Goal: Task Accomplishment & Management: Complete application form

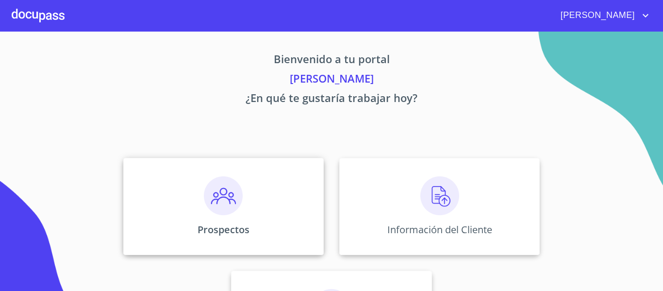
click at [214, 191] on img at bounding box center [223, 195] width 39 height 39
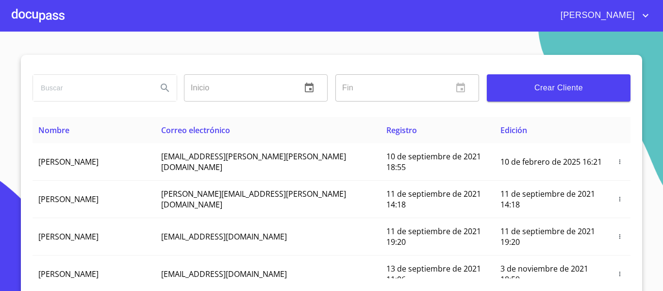
click at [35, 20] on div at bounding box center [38, 15] width 53 height 31
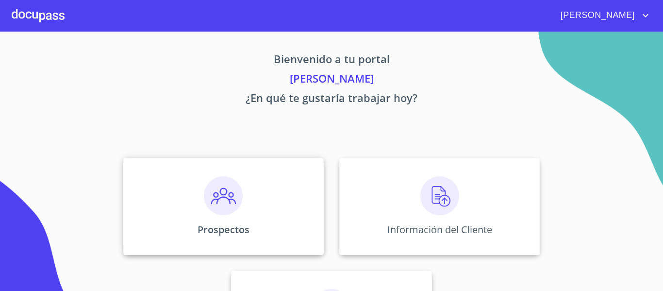
click at [222, 196] on img at bounding box center [223, 195] width 39 height 39
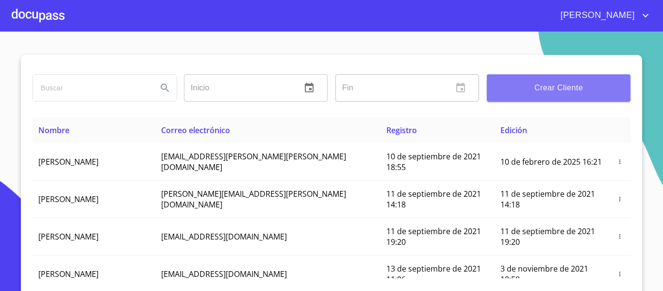
click at [543, 82] on span "Crear Cliente" at bounding box center [558, 88] width 128 height 14
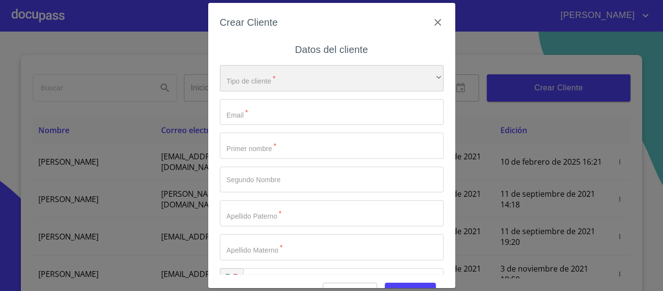
click at [334, 79] on div "​" at bounding box center [332, 78] width 224 height 26
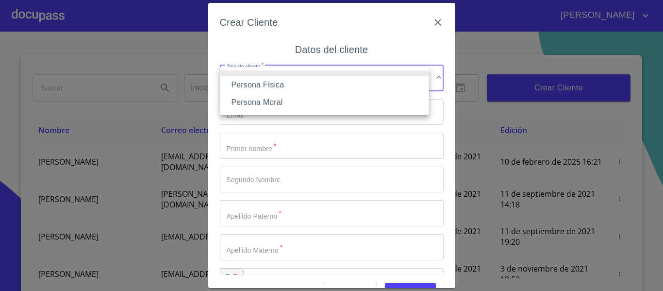
click at [268, 75] on li at bounding box center [324, 73] width 209 height 6
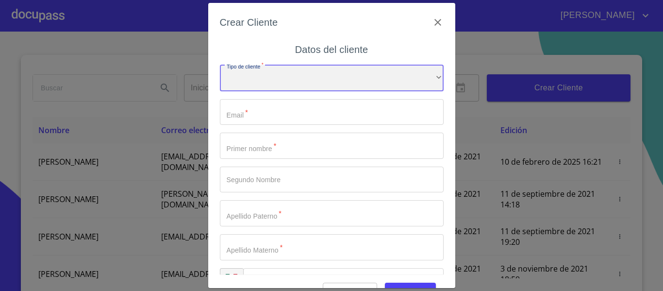
click at [335, 76] on div "​" at bounding box center [332, 78] width 224 height 26
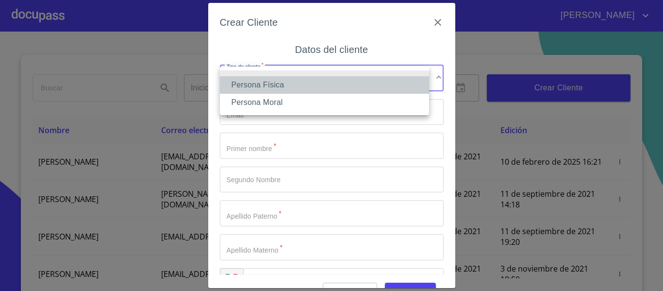
click at [271, 89] on li "Persona Física" at bounding box center [324, 84] width 209 height 17
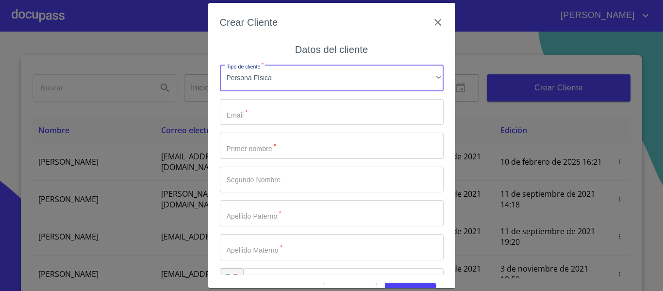
click at [257, 119] on input "Tipo de cliente   *" at bounding box center [332, 112] width 224 height 26
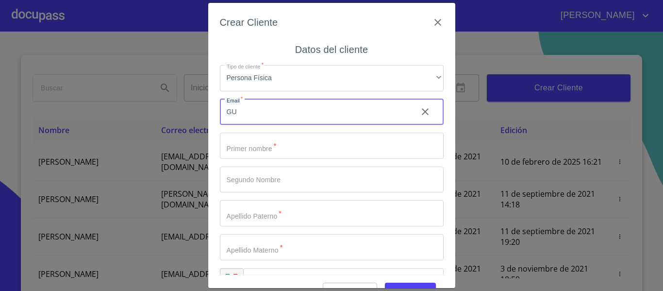
type input "G"
type input "[EMAIL_ADDRESS][DOMAIN_NAME]"
click at [252, 142] on input "Tipo de cliente   *" at bounding box center [332, 145] width 224 height 26
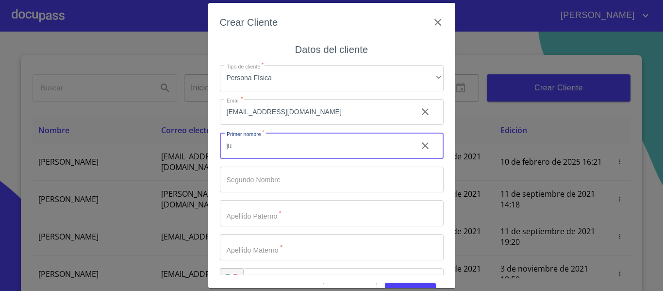
type input "j"
type input "[PERSON_NAME]"
click at [247, 159] on input "Tipo de cliente   *" at bounding box center [315, 145] width 190 height 26
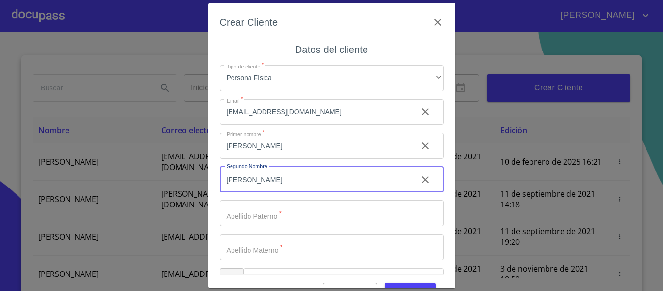
type input "[PERSON_NAME]"
click at [247, 159] on input "Tipo de cliente   *" at bounding box center [315, 145] width 190 height 26
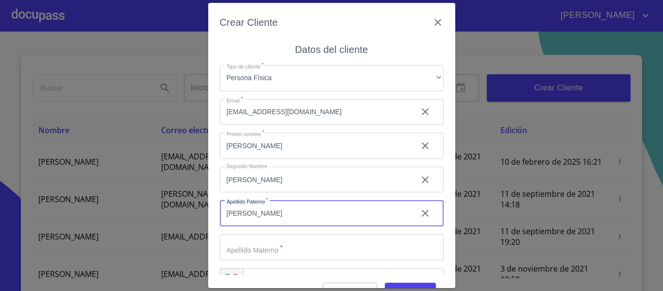
type input "[PERSON_NAME]"
click at [260, 159] on input "Tipo de cliente   *" at bounding box center [315, 145] width 190 height 26
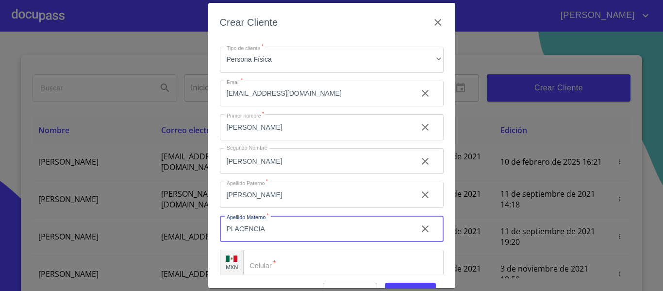
scroll to position [28, 0]
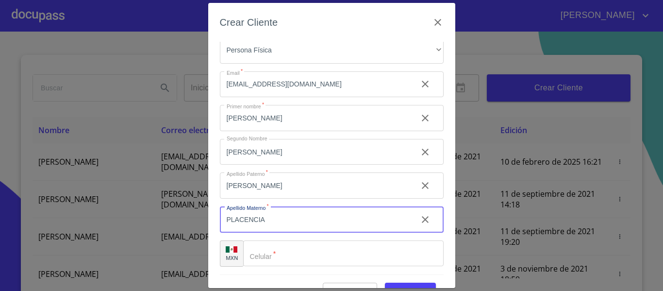
type input "PLACENCIA"
click at [292, 251] on input "Tipo de cliente   *" at bounding box center [343, 253] width 200 height 26
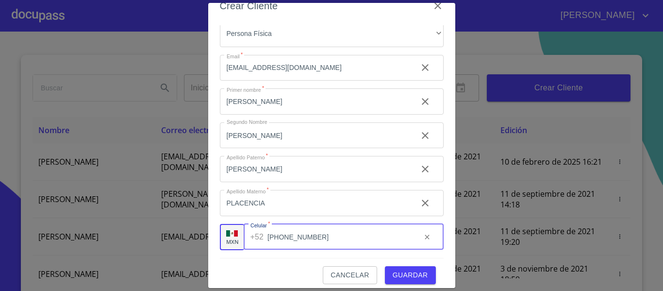
scroll to position [24, 0]
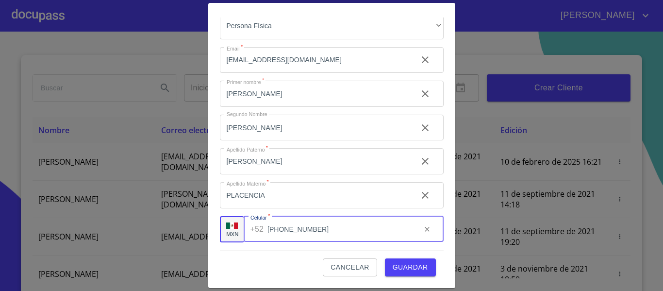
type input "[PHONE_NUMBER]"
click at [399, 261] on span "Guardar" at bounding box center [409, 267] width 35 height 12
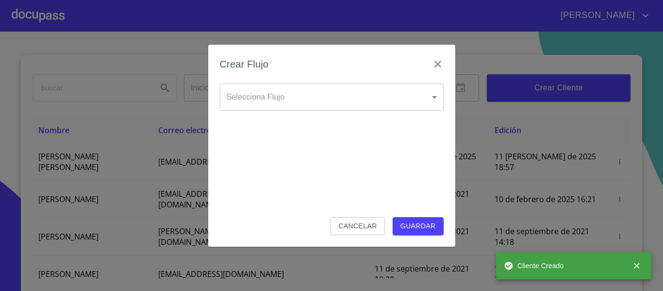
click at [373, 103] on body "[PERSON_NAME] ​ Fin ​ Crear Cliente Nombre Correo electrónico Registro Edición …" at bounding box center [331, 145] width 663 height 291
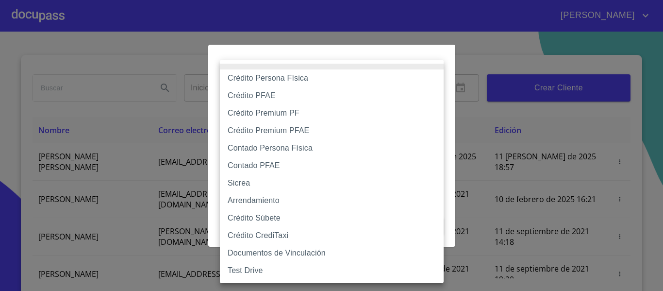
click at [286, 83] on li "Crédito Persona Física" at bounding box center [332, 77] width 224 height 17
type input "6009fb3c7d1714eb8809aa97"
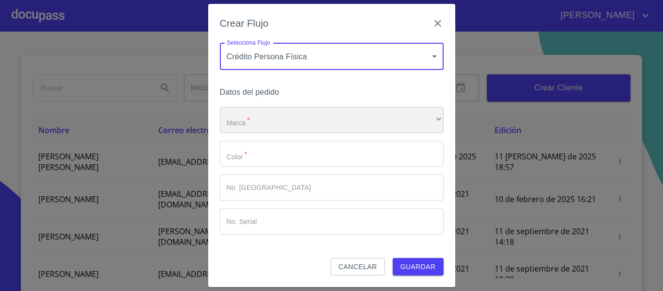
click at [282, 112] on div "​" at bounding box center [332, 120] width 224 height 26
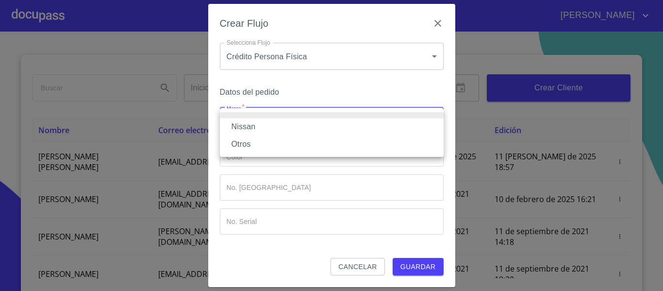
click at [244, 117] on li at bounding box center [332, 115] width 224 height 6
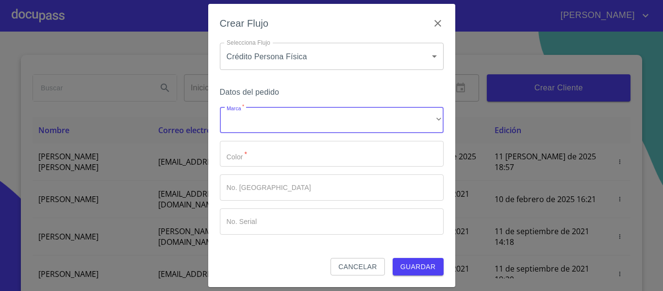
click at [254, 151] on input "Marca   *" at bounding box center [332, 154] width 224 height 26
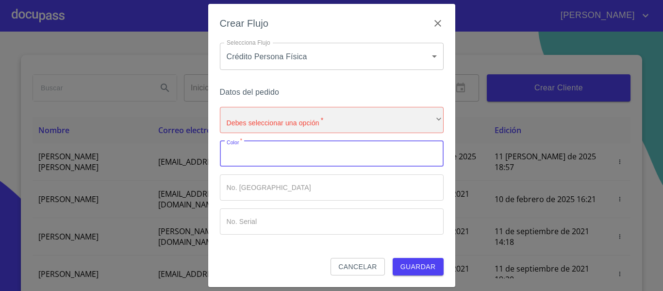
click at [260, 113] on div "​" at bounding box center [332, 120] width 224 height 26
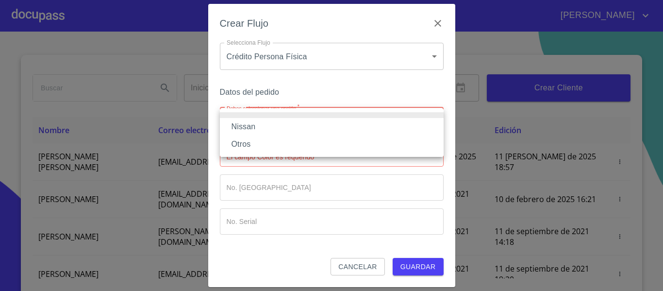
click at [258, 128] on li "Nissan" at bounding box center [332, 126] width 224 height 17
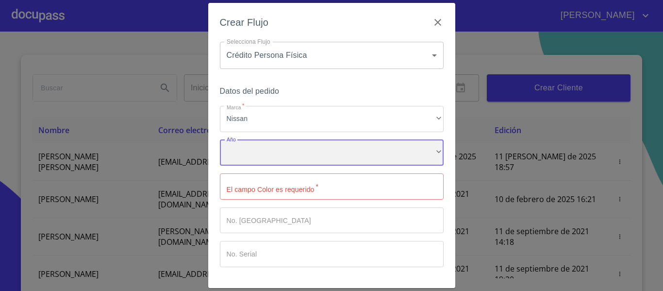
click at [261, 149] on div "​" at bounding box center [332, 153] width 224 height 26
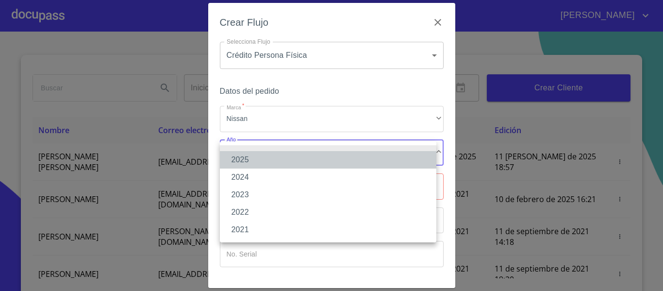
click at [260, 155] on li "2025" at bounding box center [328, 159] width 216 height 17
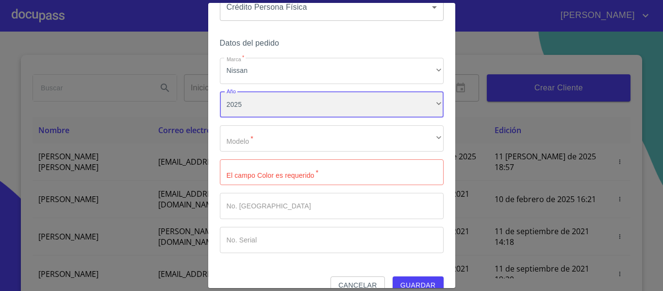
scroll to position [49, 0]
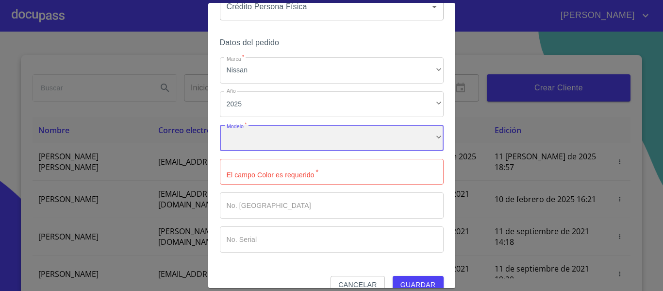
click at [258, 145] on div "​" at bounding box center [332, 138] width 224 height 26
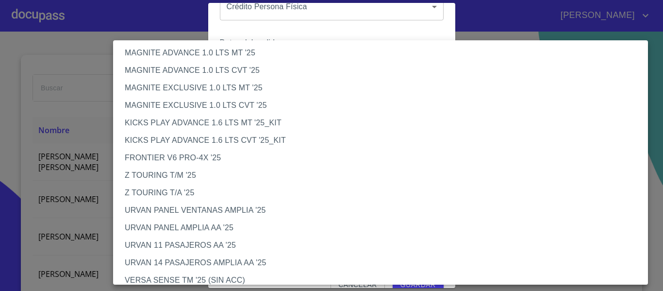
scroll to position [194, 0]
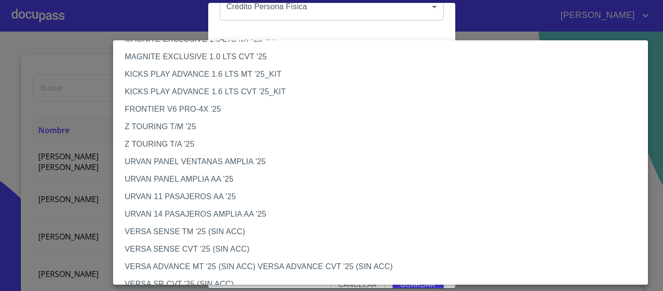
click at [168, 232] on li "VERSA SENSE TM '25 (SIN ACC)" at bounding box center [384, 231] width 542 height 17
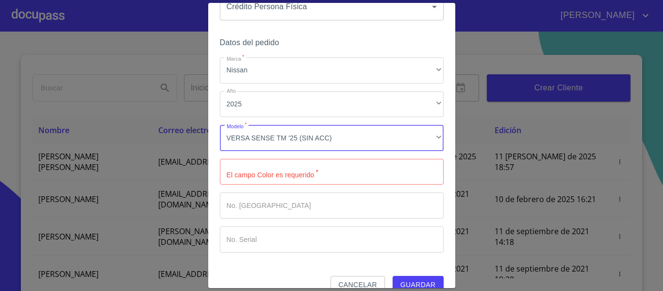
click at [265, 181] on input "Marca   *" at bounding box center [332, 172] width 224 height 26
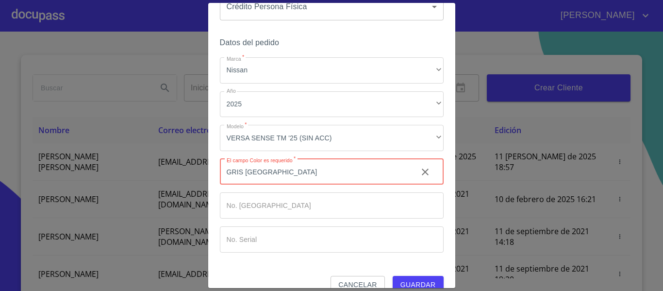
type input "GRIS [GEOGRAPHIC_DATA]"
click at [261, 185] on input "Marca   *" at bounding box center [315, 172] width 190 height 26
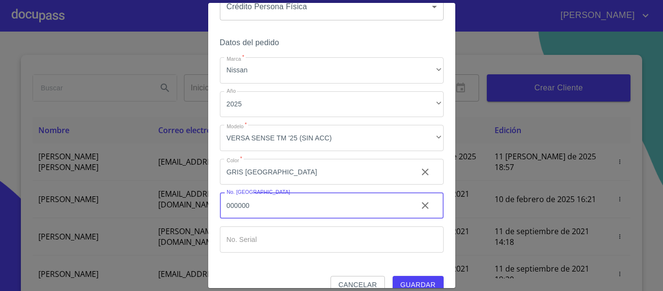
type input "000000"
click at [261, 185] on input "Marca   *" at bounding box center [315, 172] width 190 height 26
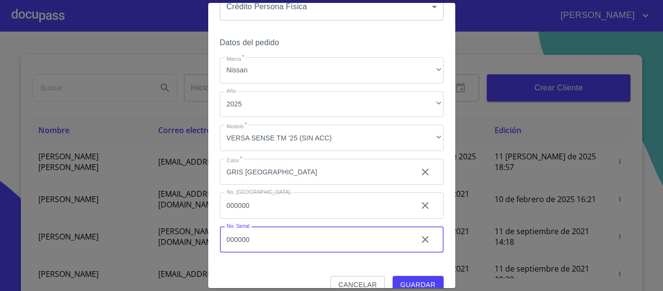
type input "000000"
click at [401, 278] on span "Guardar" at bounding box center [417, 284] width 35 height 12
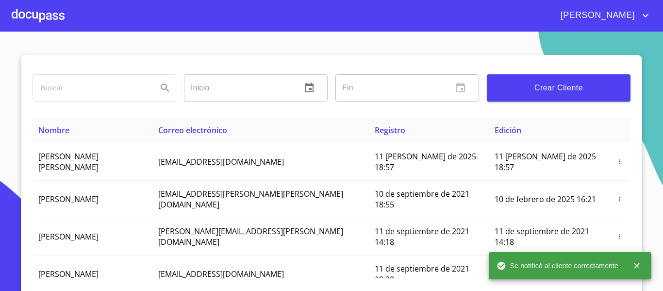
click at [33, 19] on div at bounding box center [38, 15] width 53 height 31
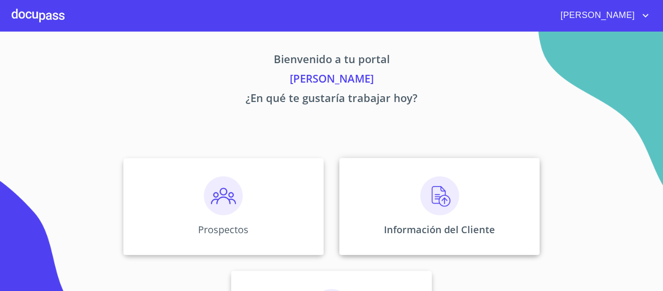
click at [429, 190] on img at bounding box center [439, 195] width 39 height 39
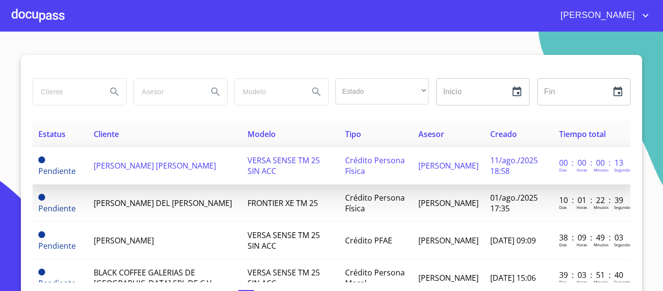
click at [122, 161] on span "[PERSON_NAME] [PERSON_NAME]" at bounding box center [155, 165] width 122 height 11
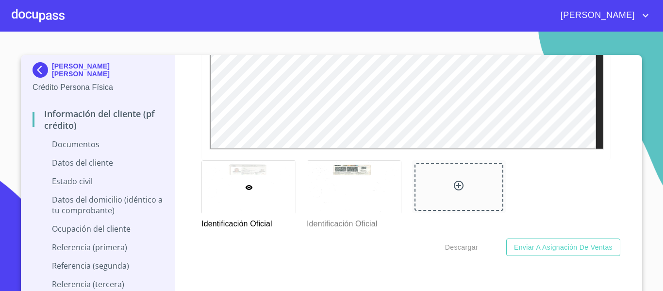
click at [187, 172] on div "Información del cliente (PF crédito) Documentos Documento de identificación.   …" at bounding box center [406, 143] width 462 height 176
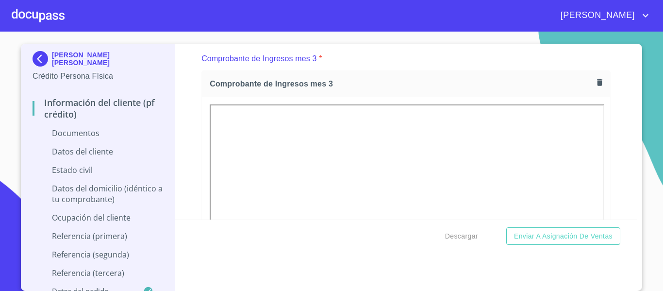
click at [186, 148] on div "Información del cliente (PF crédito) Documentos Documento de identificación.   …" at bounding box center [406, 132] width 462 height 176
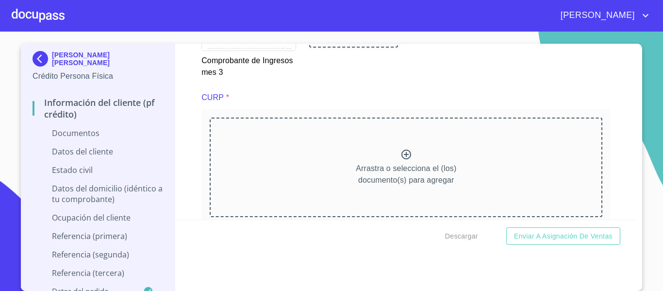
scroll to position [2183, 0]
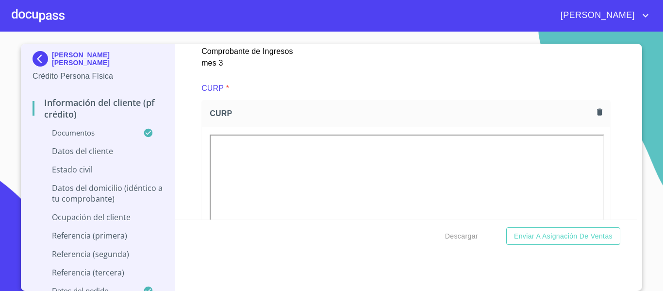
click at [184, 170] on div "Información del cliente (PF crédito) Documentos Documento de identificación.   …" at bounding box center [406, 132] width 462 height 176
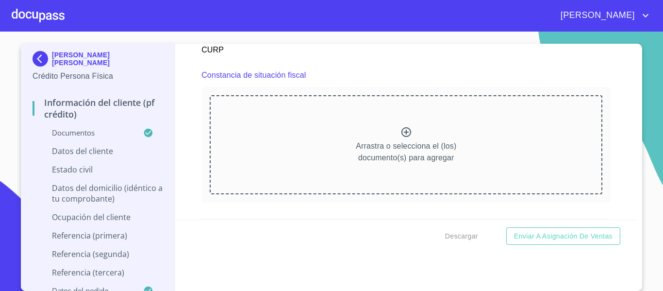
scroll to position [2620, 0]
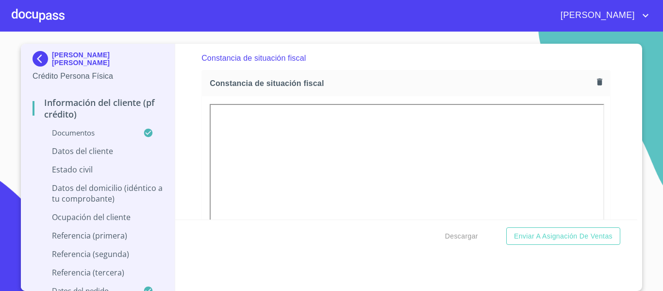
click at [181, 156] on div "Información del cliente (PF crédito) Documentos Documento de identificación.   …" at bounding box center [406, 132] width 462 height 176
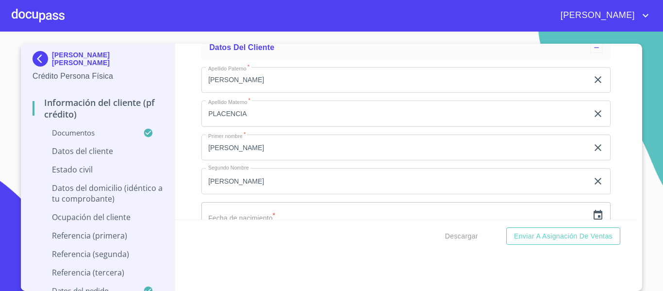
scroll to position [3153, 0]
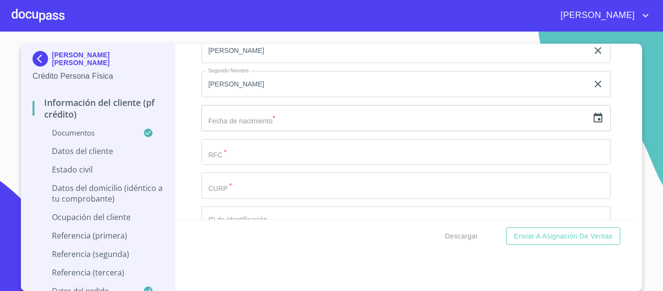
click at [592, 124] on icon "button" at bounding box center [598, 118] width 12 height 12
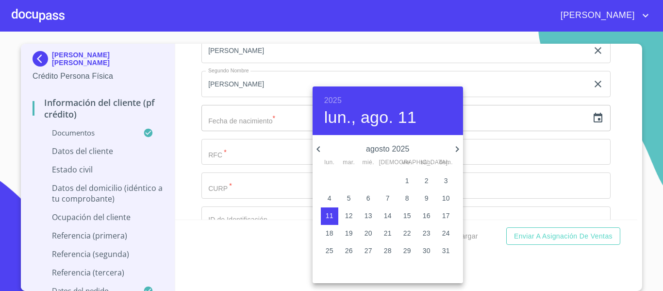
click at [333, 100] on h6 "2025" at bounding box center [332, 101] width 17 height 14
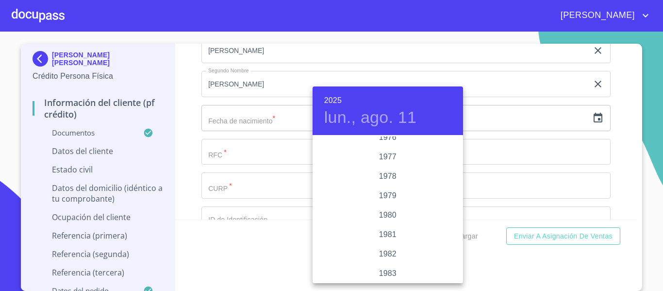
scroll to position [1009, 0]
click at [388, 148] on div "1977" at bounding box center [387, 145] width 150 height 19
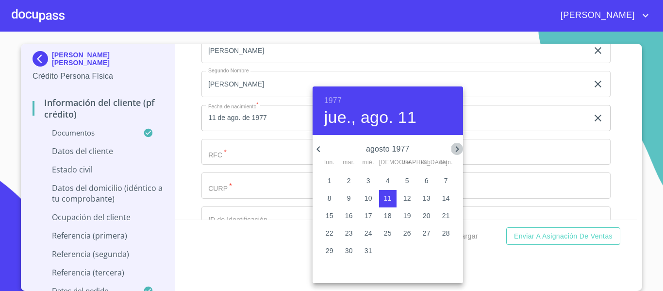
click at [458, 149] on icon "button" at bounding box center [456, 149] width 3 height 6
click at [328, 233] on p "21" at bounding box center [330, 233] width 8 height 10
type input "21 de nov. de 1977"
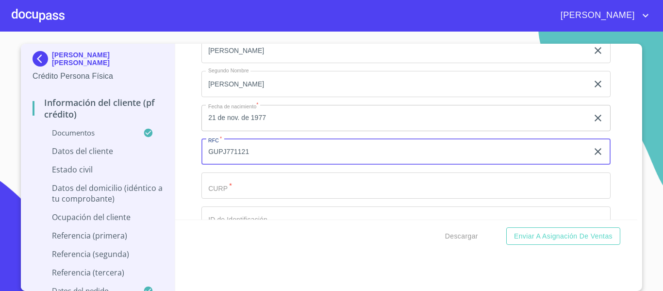
click at [218, 165] on input "GUPJ771121" at bounding box center [394, 152] width 387 height 26
type input "GUPJ771121"
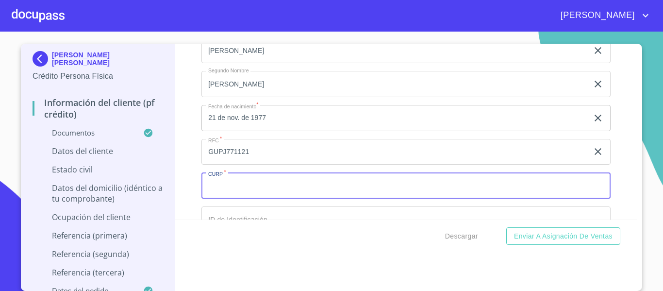
click at [229, 193] on input "Documento de identificación.   *" at bounding box center [405, 185] width 409 height 26
paste input "GUPJ771121"
type input "GUPJ771121HJCZLN09"
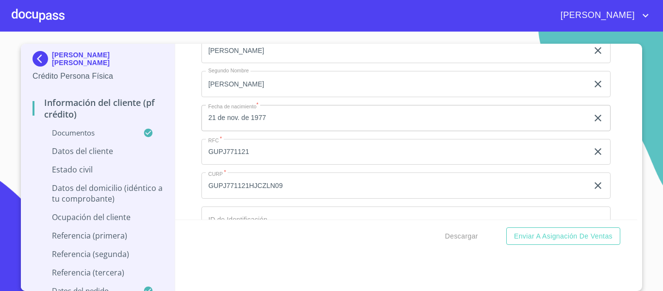
click at [196, 197] on div "Información del cliente (PF crédito) Documentos Documento de identificación.   …" at bounding box center [406, 132] width 462 height 176
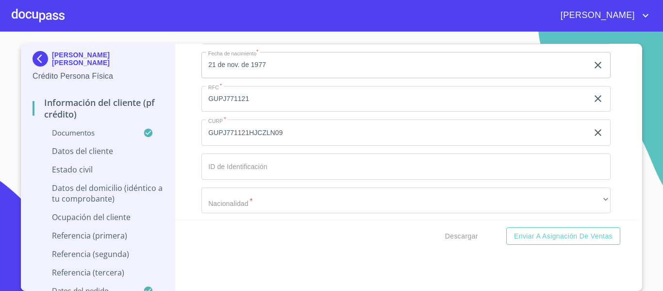
scroll to position [3250, 0]
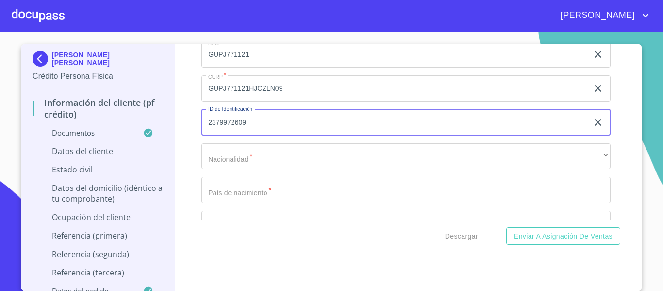
type input "2379972609"
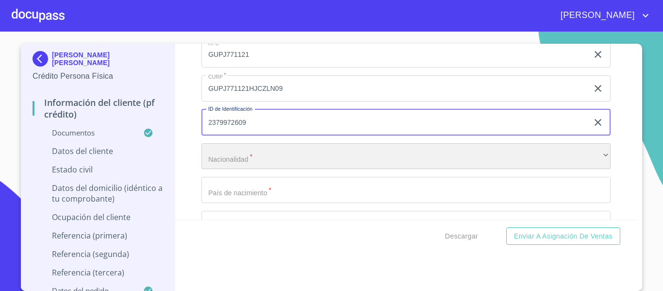
click at [217, 169] on div "​" at bounding box center [405, 156] width 409 height 26
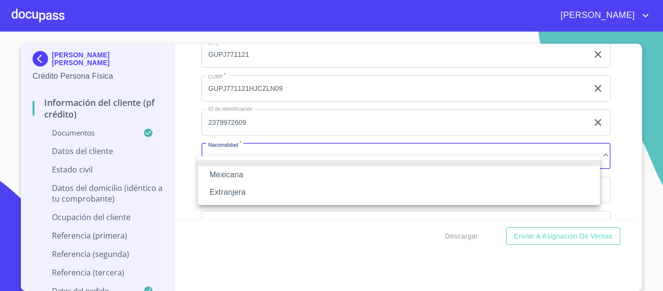
click at [217, 176] on li "Mexicana" at bounding box center [399, 174] width 402 height 17
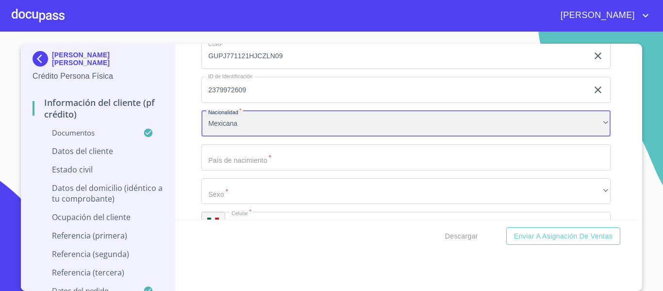
scroll to position [3299, 0]
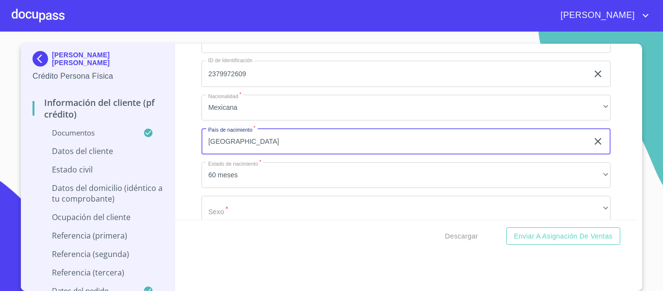
type input "[GEOGRAPHIC_DATA]"
click at [189, 175] on div "Información del cliente (PF crédito) Documentos Documento de identificación.   …" at bounding box center [406, 132] width 462 height 176
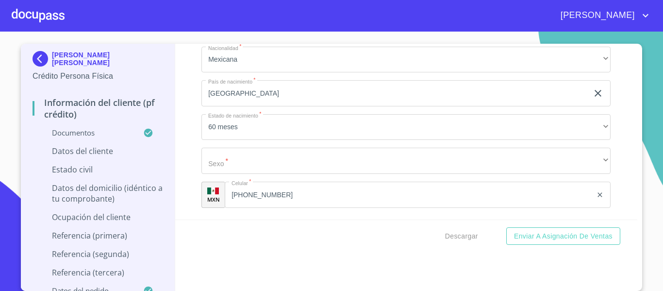
scroll to position [3347, 0]
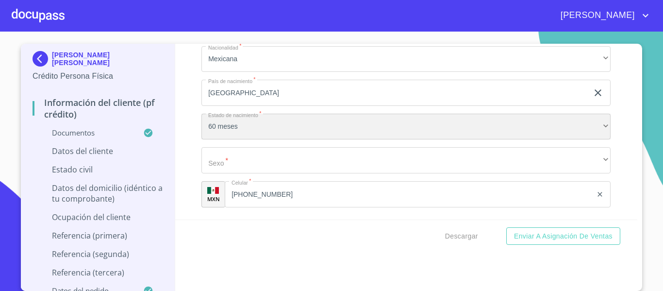
click at [222, 140] on div "60 meses" at bounding box center [405, 127] width 409 height 26
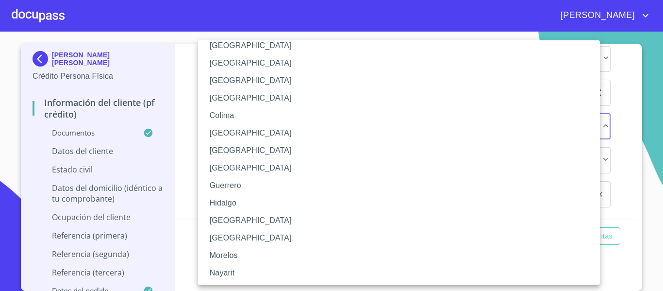
scroll to position [97, 0]
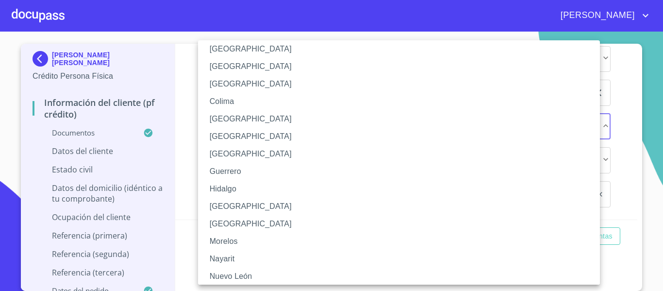
click at [223, 204] on li "[GEOGRAPHIC_DATA]" at bounding box center [402, 205] width 409 height 17
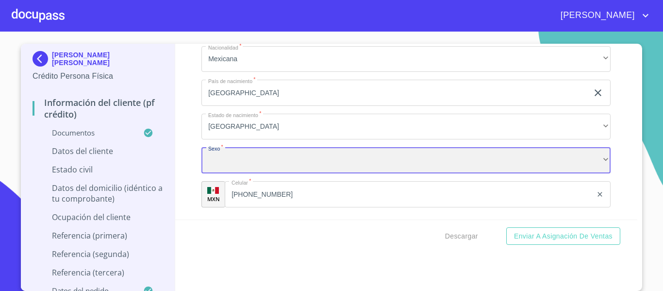
click at [216, 170] on div "​" at bounding box center [405, 160] width 409 height 26
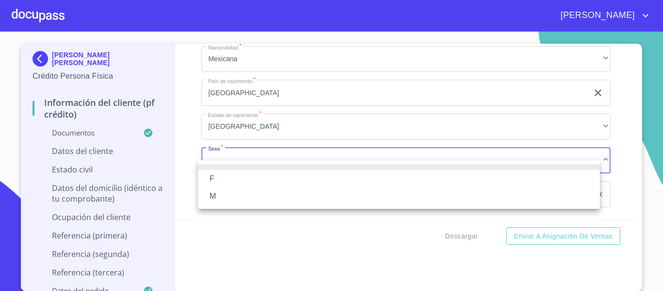
click at [216, 189] on li "M" at bounding box center [399, 195] width 402 height 17
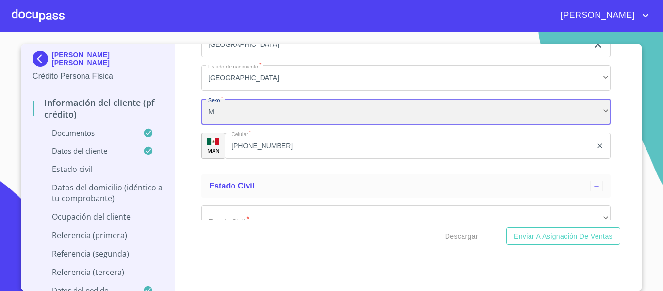
scroll to position [3444, 0]
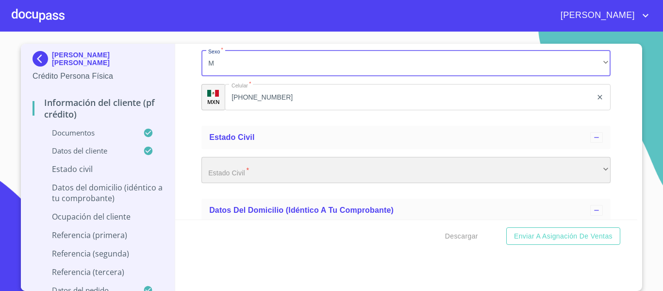
click at [218, 180] on div "​" at bounding box center [405, 170] width 409 height 26
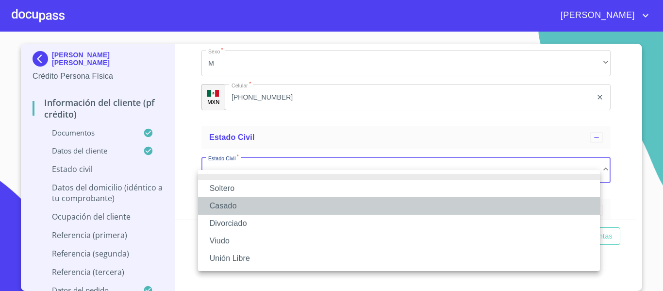
click at [219, 202] on li "Casado" at bounding box center [399, 205] width 402 height 17
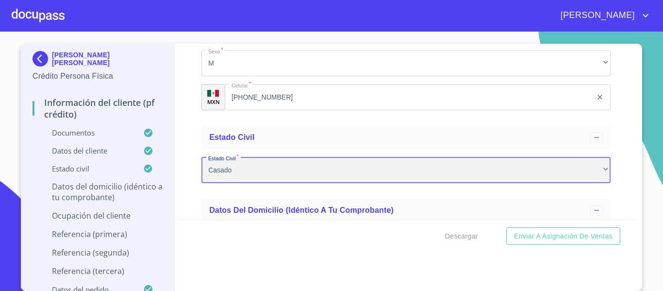
scroll to position [3541, 0]
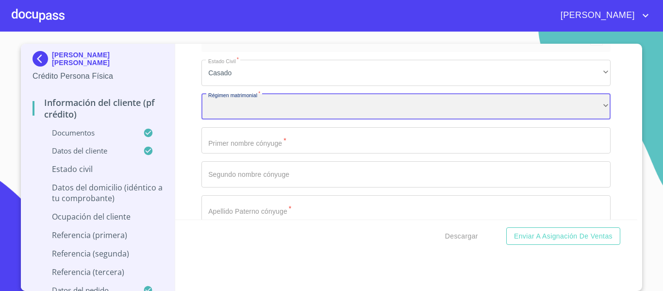
click at [233, 120] on div "​" at bounding box center [405, 107] width 409 height 26
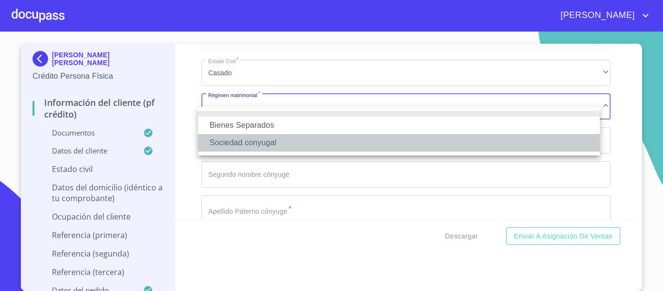
click at [243, 142] on li "Sociedad conyugal" at bounding box center [399, 142] width 402 height 17
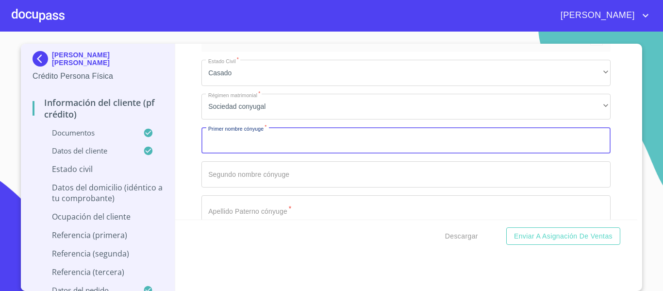
click at [229, 153] on input "Documento de identificación.   *" at bounding box center [405, 140] width 409 height 26
type input "O"
type input "[PERSON_NAME]"
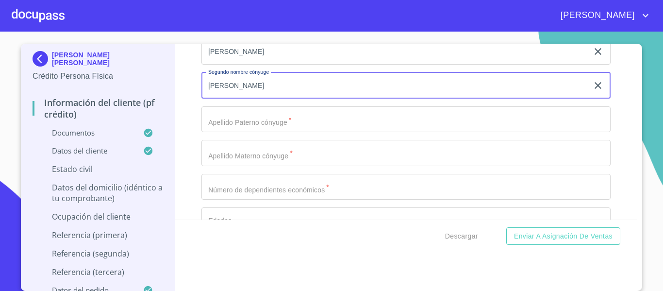
scroll to position [3638, 0]
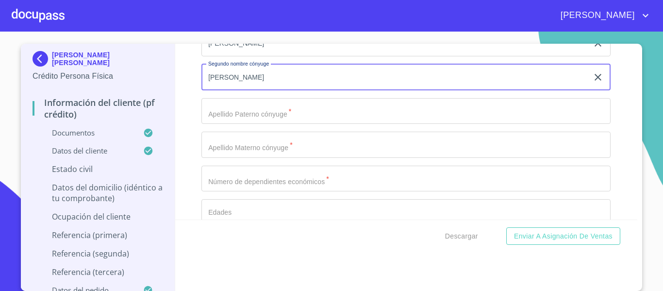
type input "[PERSON_NAME]"
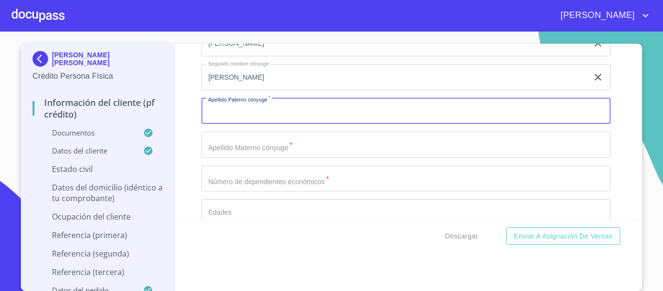
click at [235, 124] on input "Documento de identificación.   *" at bounding box center [405, 111] width 409 height 26
type input "[PERSON_NAME]"
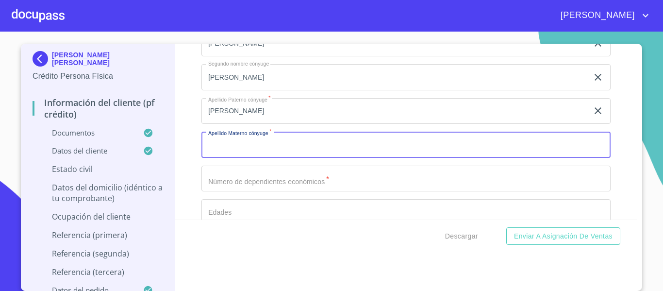
click at [246, 156] on input "Documento de identificación.   *" at bounding box center [405, 144] width 409 height 26
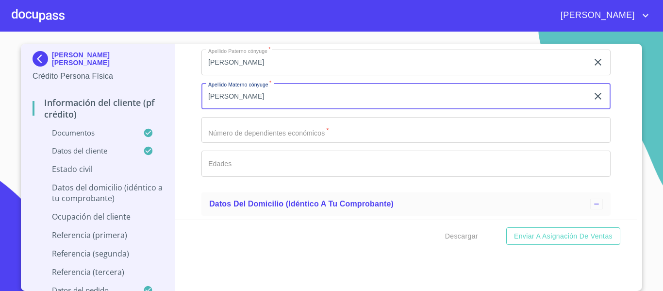
type input "[PERSON_NAME]"
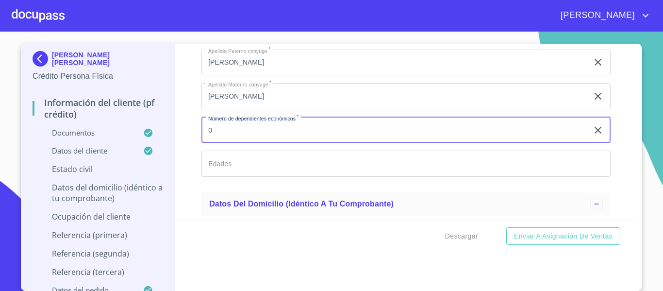
type input "0"
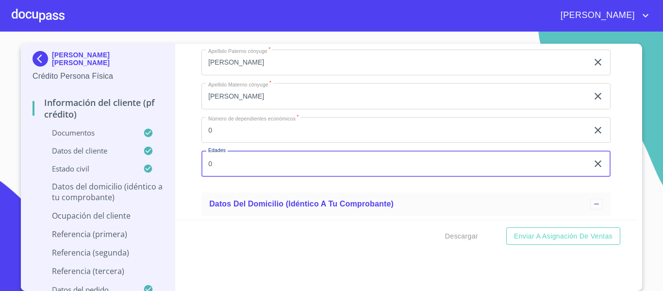
type input "0"
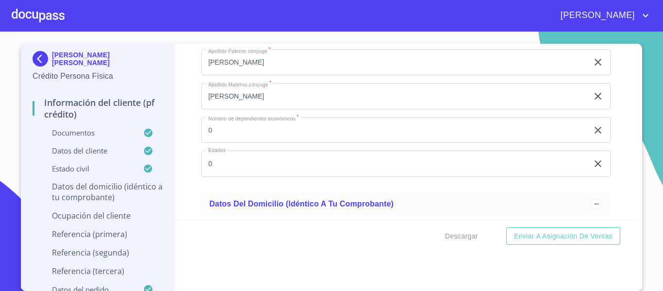
click at [187, 184] on div "Información del cliente (PF crédito) Documentos Documento de identificación.   …" at bounding box center [406, 132] width 462 height 176
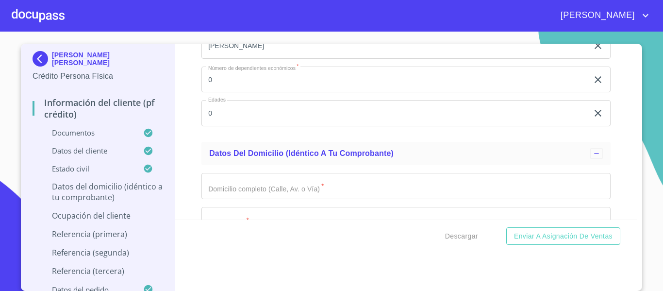
scroll to position [3784, 0]
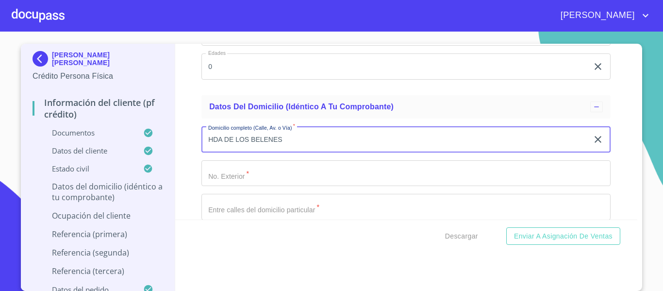
type input "HDA DE LOS BELENES"
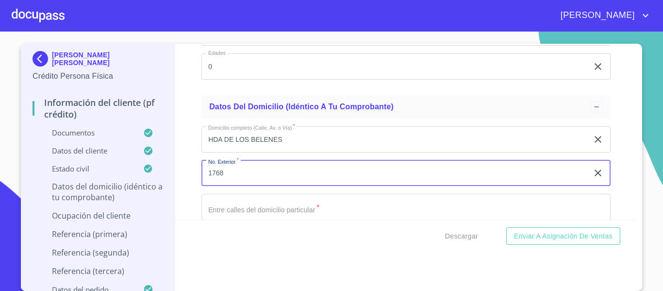
scroll to position [3832, 0]
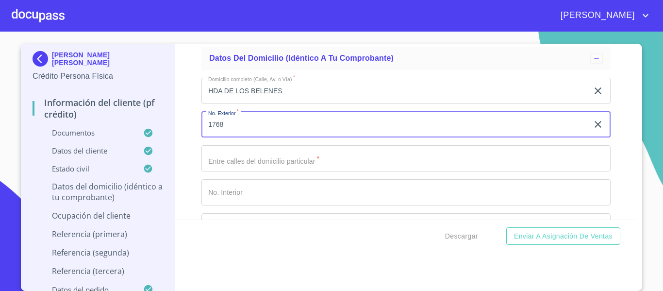
type input "1768"
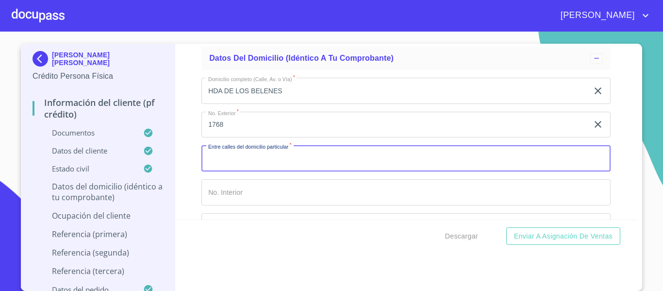
click at [215, 171] on input "Documento de identificación.   *" at bounding box center [405, 158] width 409 height 26
click at [264, 171] on input "HDA LA QUEMADA MOCHITILTI" at bounding box center [394, 158] width 387 height 26
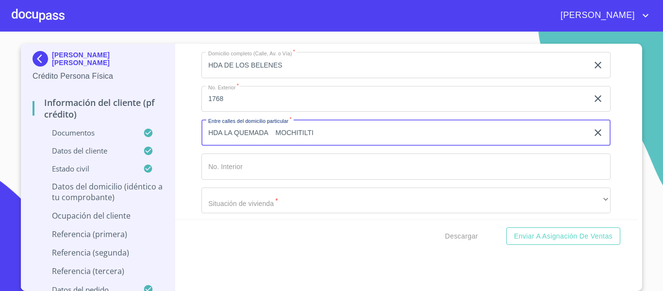
scroll to position [3881, 0]
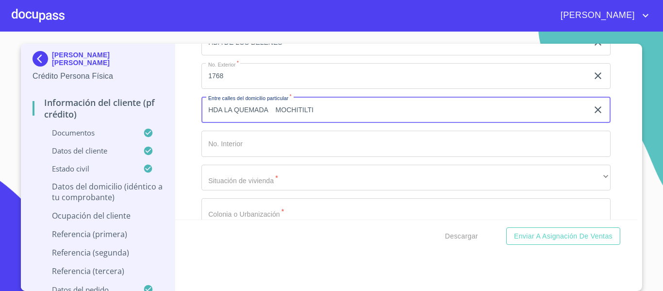
type input "HDA LA QUEMADA MOCHITILTI"
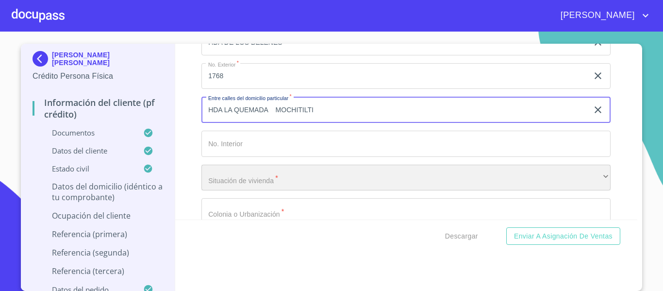
click at [244, 190] on div "​" at bounding box center [405, 177] width 409 height 26
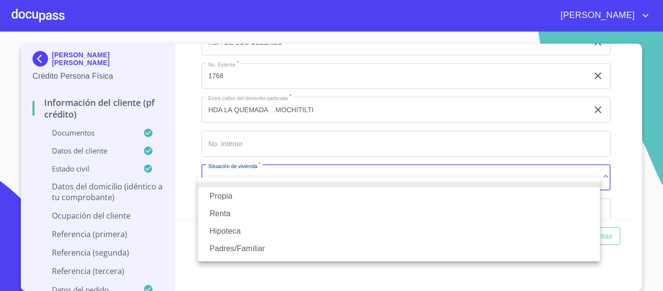
click at [238, 191] on li "Propia" at bounding box center [399, 195] width 402 height 17
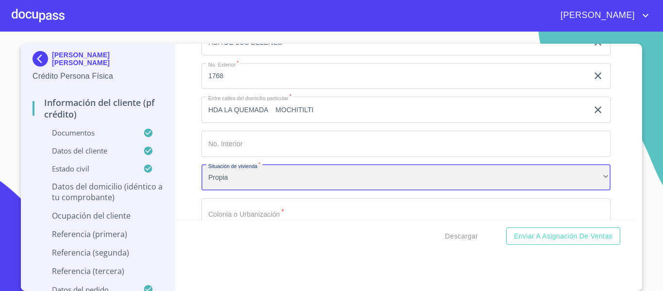
scroll to position [3978, 0]
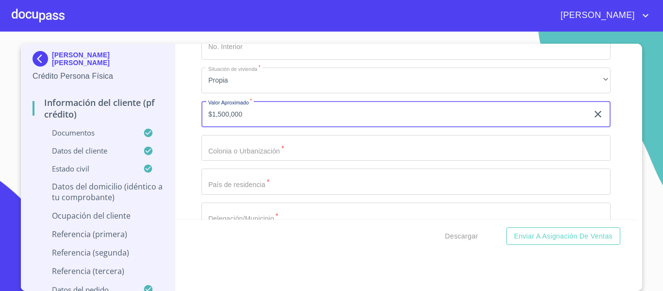
type input "$1,500,000"
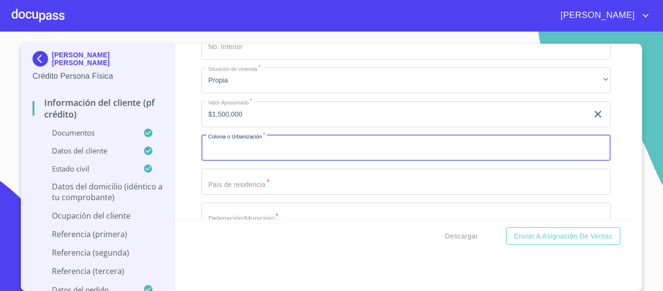
click at [247, 153] on input "Documento de identificación.   *" at bounding box center [405, 148] width 409 height 26
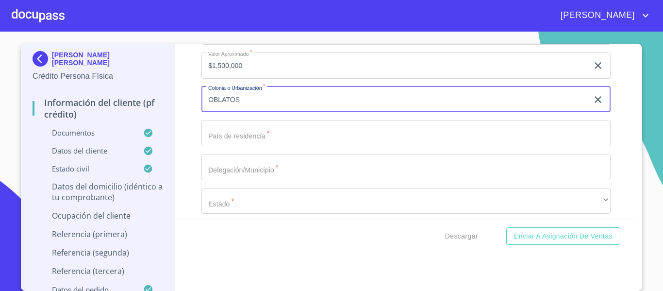
type input "OBLATOS"
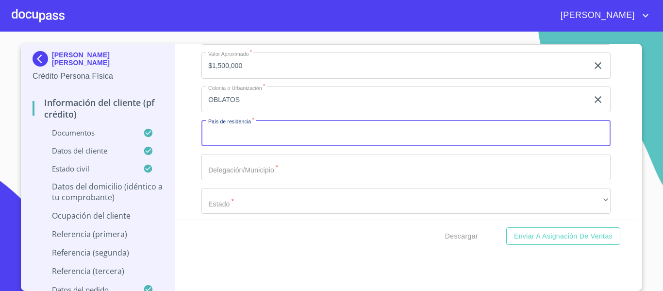
click at [244, 146] on input "Documento de identificación.   *" at bounding box center [405, 133] width 409 height 26
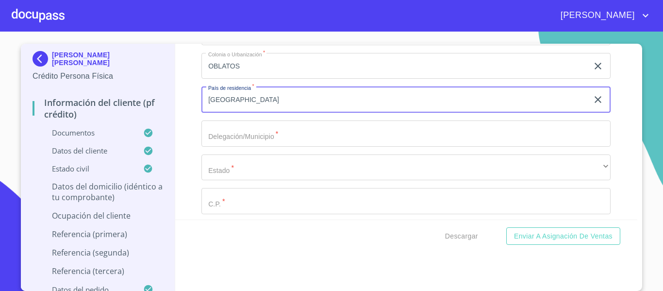
scroll to position [4075, 0]
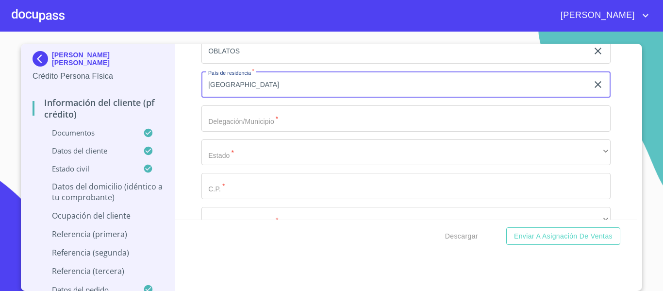
type input "[GEOGRAPHIC_DATA]"
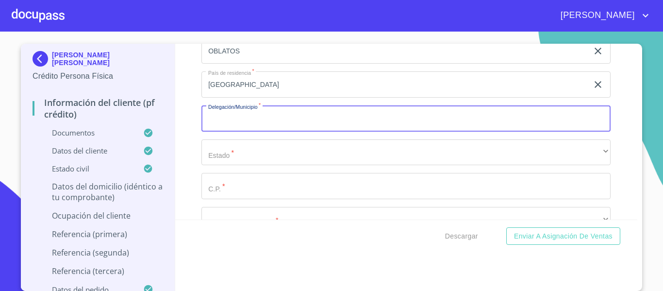
click at [240, 131] on input "Documento de identificación.   *" at bounding box center [405, 118] width 409 height 26
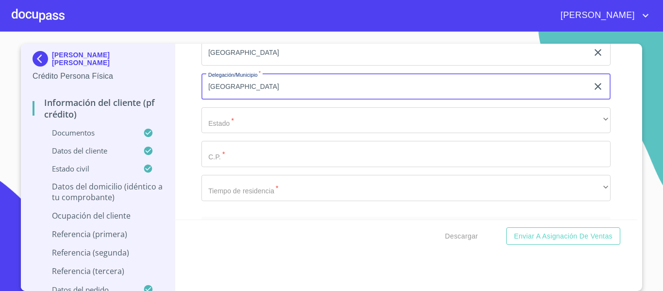
scroll to position [4123, 0]
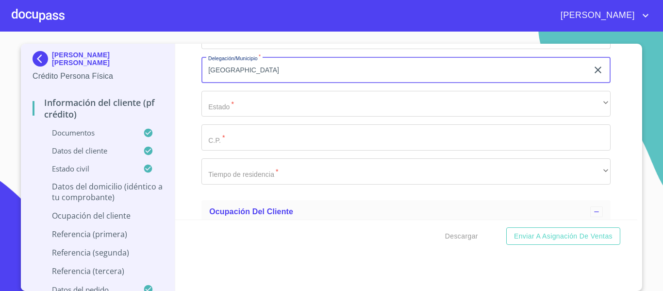
type input "[GEOGRAPHIC_DATA]"
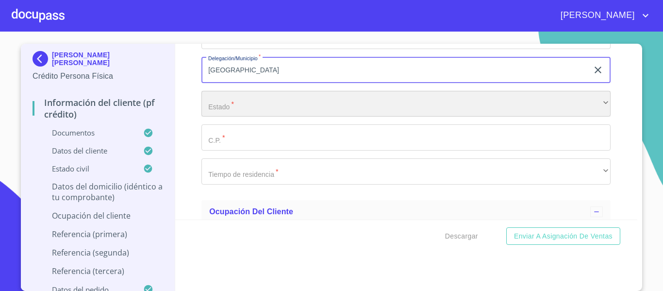
click at [230, 117] on div "​" at bounding box center [405, 104] width 409 height 26
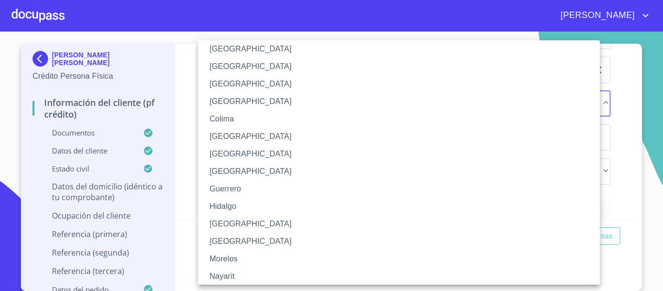
scroll to position [97, 0]
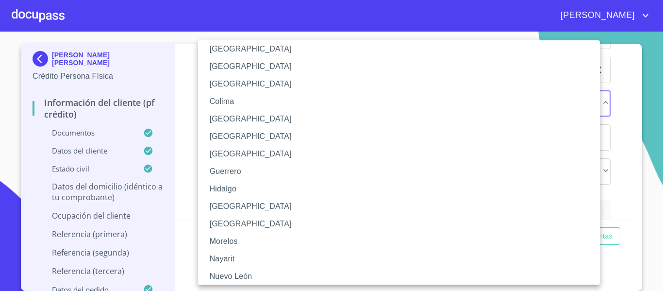
click at [230, 201] on li "[GEOGRAPHIC_DATA]" at bounding box center [402, 205] width 409 height 17
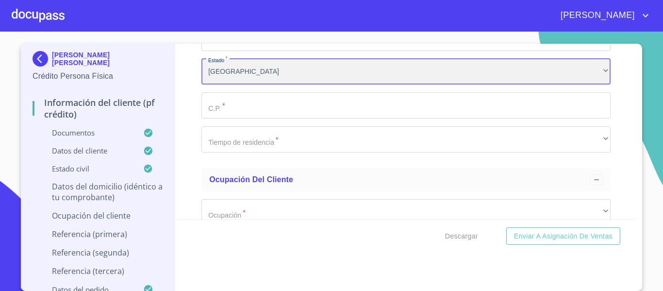
scroll to position [4172, 0]
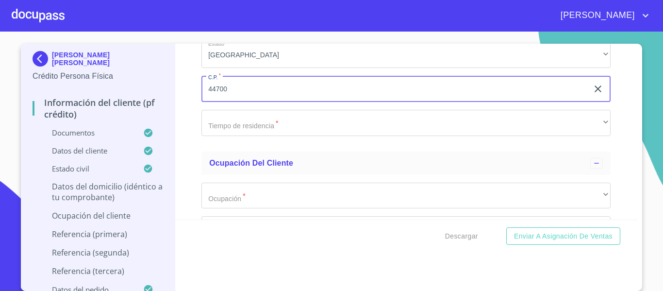
type input "44700"
click at [178, 124] on div "Información del cliente (PF crédito) Documentos Documento de identificación.   …" at bounding box center [406, 132] width 462 height 176
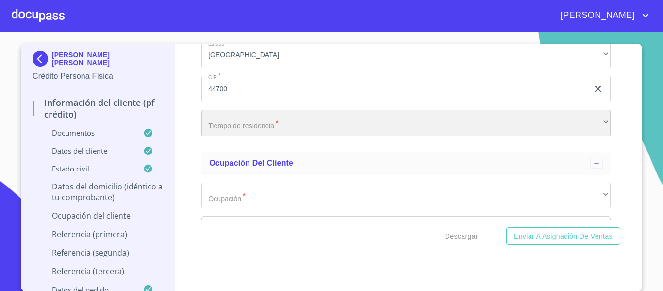
click at [222, 133] on div "​" at bounding box center [405, 123] width 409 height 26
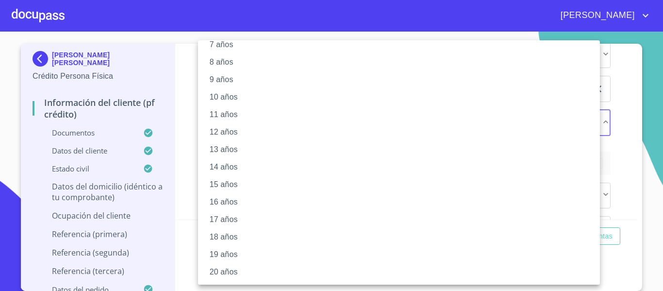
click at [227, 272] on li "20 años" at bounding box center [402, 271] width 409 height 17
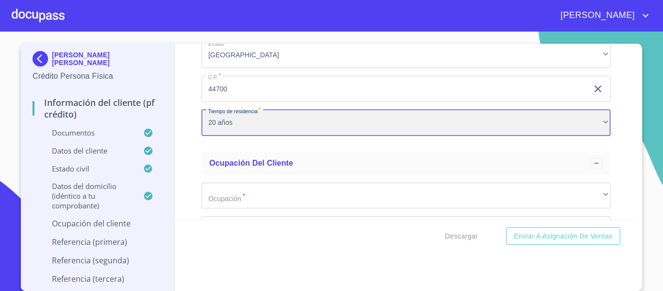
scroll to position [136, 0]
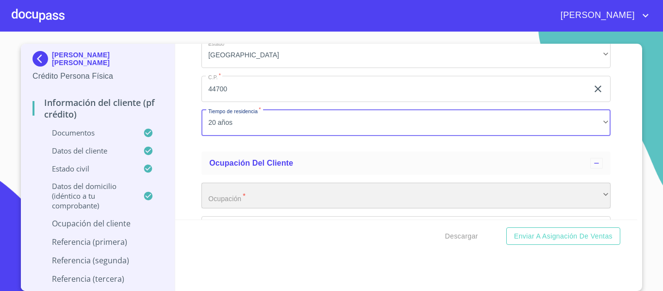
click at [217, 201] on div "​" at bounding box center [405, 195] width 409 height 26
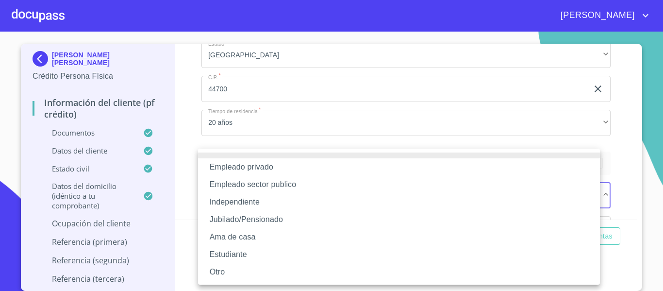
click at [188, 182] on div at bounding box center [331, 145] width 663 height 291
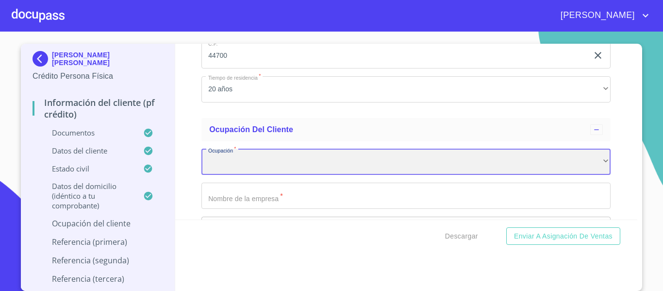
scroll to position [4221, 0]
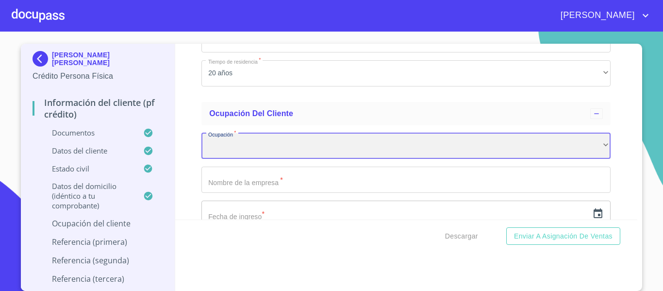
click at [211, 159] on div "​" at bounding box center [405, 146] width 409 height 26
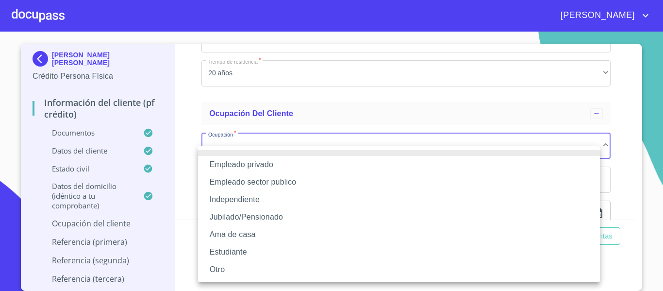
click at [218, 180] on li "Empleado sector publico" at bounding box center [399, 181] width 402 height 17
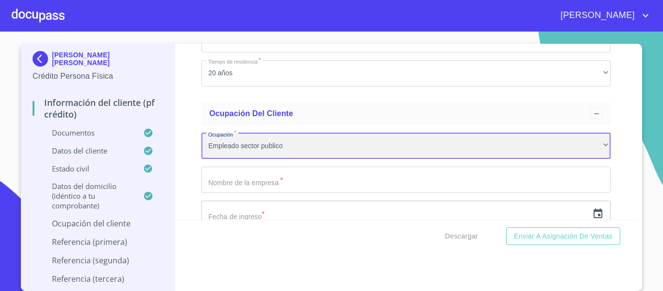
scroll to position [4319, 0]
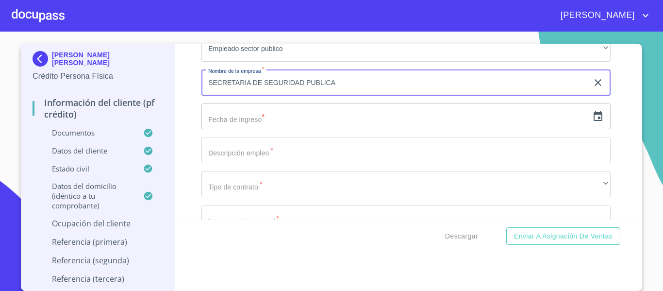
type input "SECRETARIA DE SEGURIDAD PUBLICA"
click at [592, 122] on icon "button" at bounding box center [598, 117] width 12 height 12
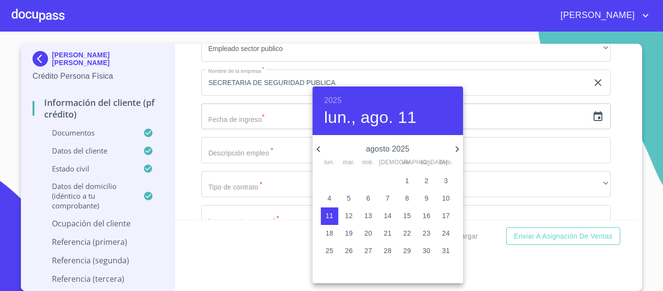
click at [330, 98] on h6 "2025" at bounding box center [332, 101] width 17 height 14
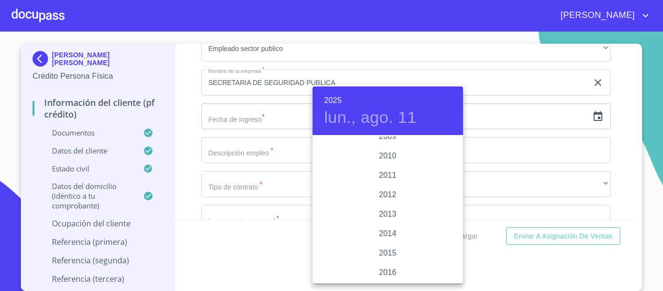
scroll to position [1591, 0]
click at [394, 180] on div "2009" at bounding box center [387, 184] width 150 height 19
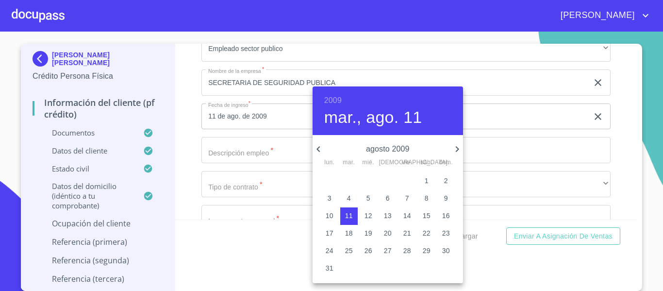
click at [458, 146] on icon "button" at bounding box center [457, 149] width 12 height 12
click at [332, 199] on span "2" at bounding box center [329, 198] width 17 height 10
type input "2 de nov. de 2009"
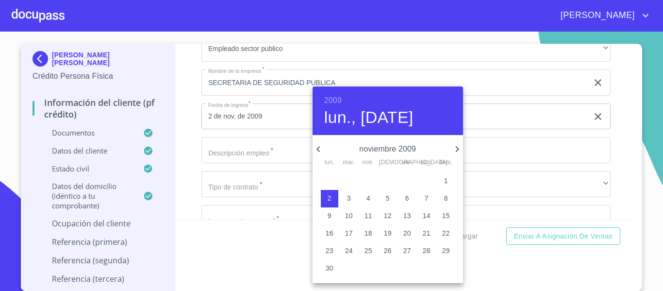
click at [180, 161] on div at bounding box center [331, 145] width 663 height 291
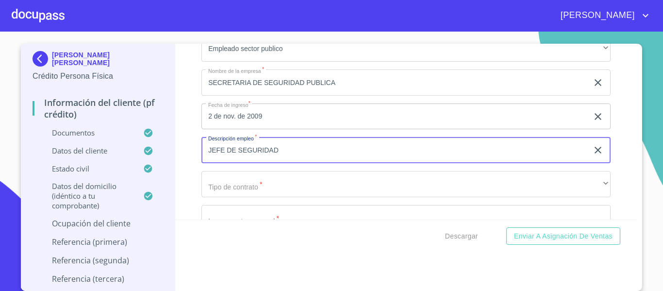
scroll to position [4367, 0]
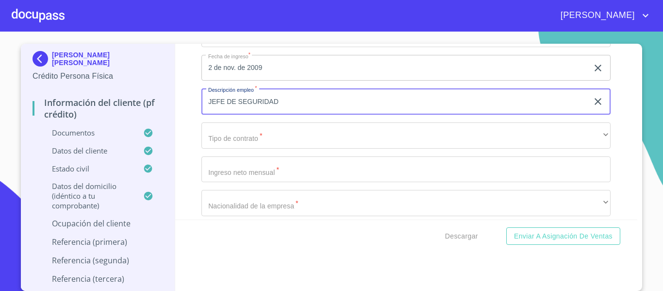
type input "JEFE DE SEGURIDAD"
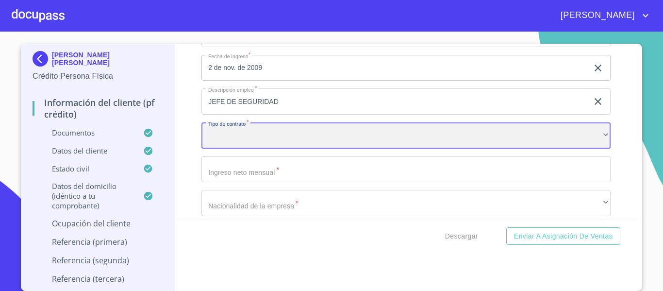
click at [240, 147] on div "​" at bounding box center [405, 135] width 409 height 26
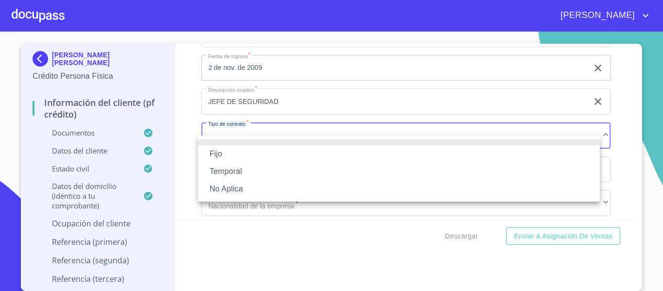
click at [224, 151] on li "Fijo" at bounding box center [399, 153] width 402 height 17
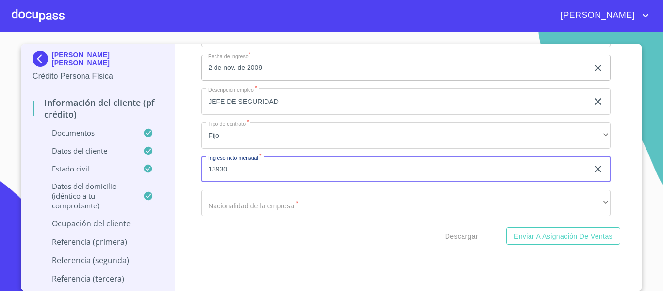
type input "13930"
click at [187, 183] on div "Información del cliente (PF crédito) Documentos Documento de identificación.   …" at bounding box center [406, 132] width 462 height 176
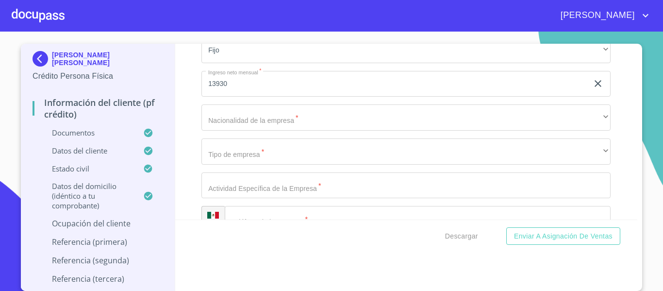
scroll to position [4464, 0]
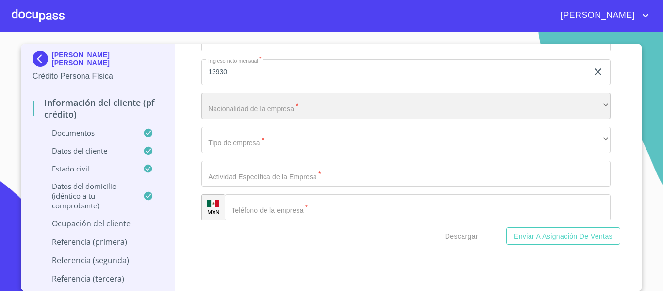
click at [220, 119] on div "​" at bounding box center [405, 106] width 409 height 26
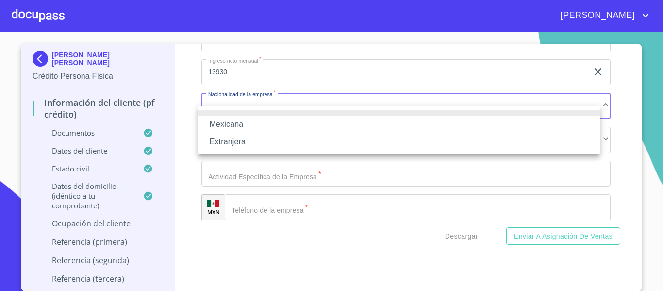
click at [219, 115] on li "Mexicana" at bounding box center [399, 123] width 402 height 17
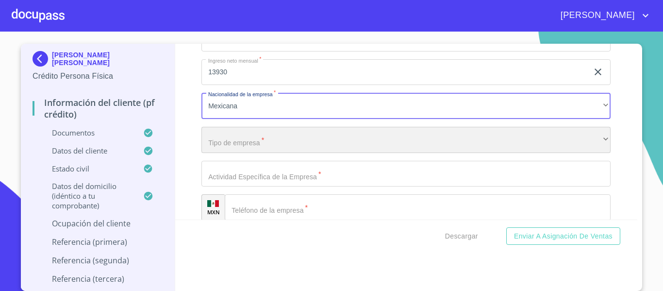
click at [230, 147] on div "​" at bounding box center [405, 140] width 409 height 26
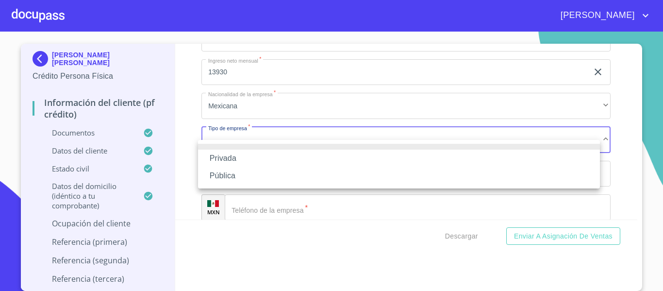
click at [230, 154] on li "Privada" at bounding box center [399, 157] width 402 height 17
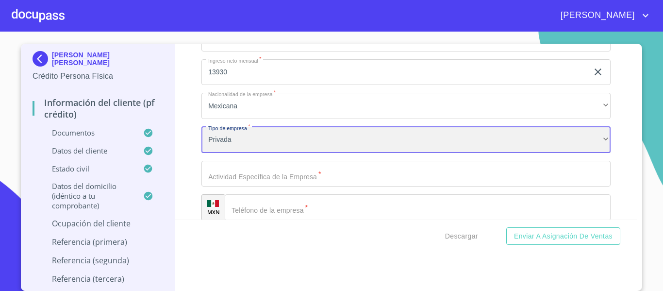
scroll to position [4513, 0]
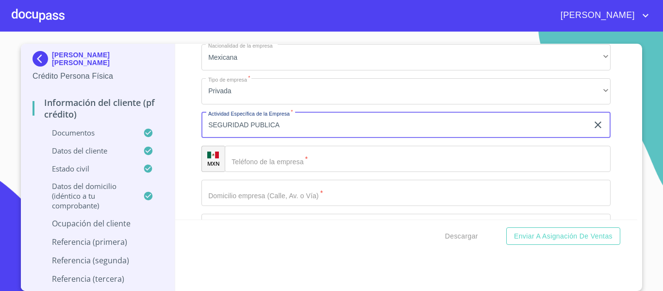
type input "SEGURIDAD PUBLICA"
click at [271, 172] on input "Documento de identificación.   *" at bounding box center [418, 159] width 386 height 26
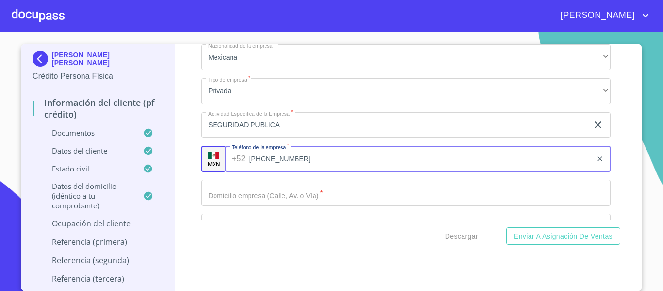
type input "[PHONE_NUMBER]"
click at [179, 177] on div "Información del cliente (PF crédito) Documentos Documento de identificación.   …" at bounding box center [406, 132] width 462 height 176
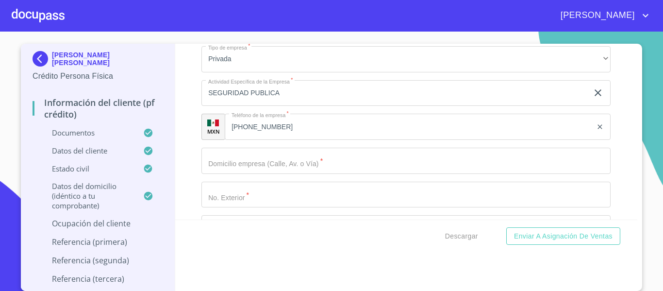
scroll to position [4561, 0]
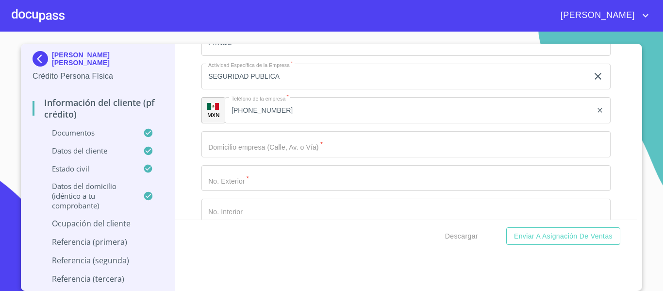
click at [218, 142] on div "Ocupación   * Empleado sector publico ​ Nombre de la empresa   * SECRETARIA DE …" at bounding box center [405, 144] width 409 height 717
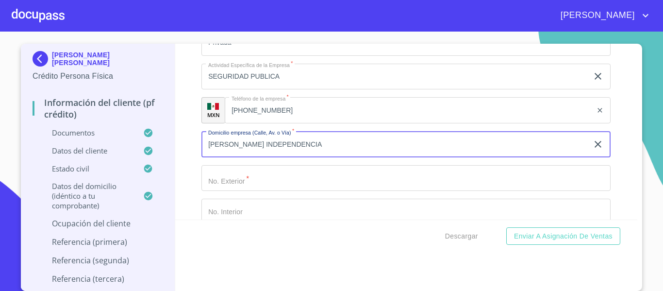
scroll to position [4610, 0]
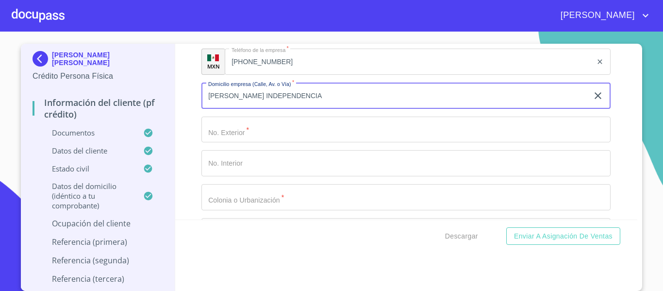
type input "[PERSON_NAME] INDEPENDENCIA"
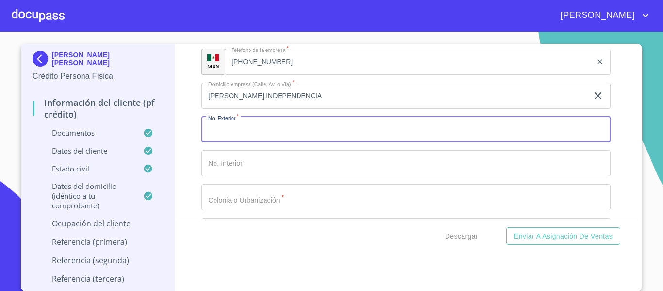
click at [240, 143] on input "Documento de identificación.   *" at bounding box center [405, 129] width 409 height 26
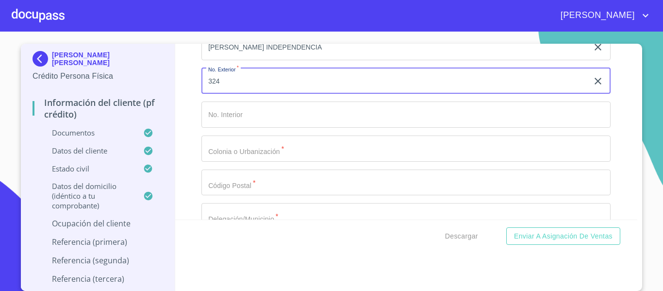
scroll to position [4707, 0]
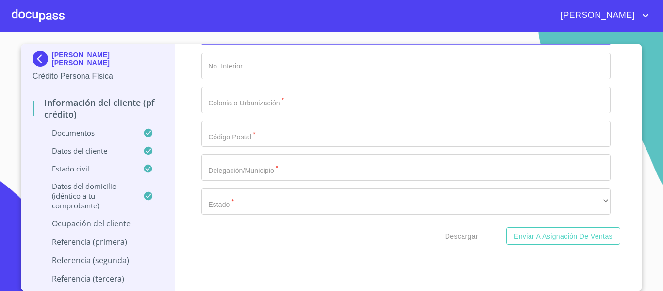
type input "324"
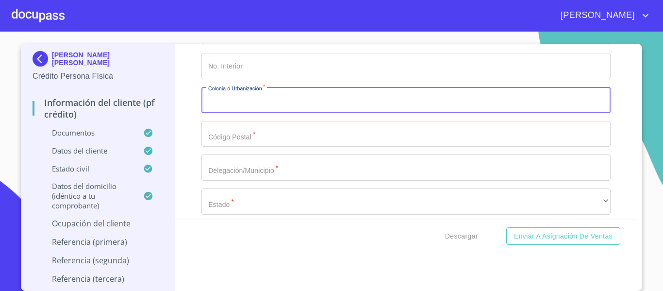
click at [230, 113] on input "Documento de identificación.   *" at bounding box center [405, 100] width 409 height 26
type input "CENTRO"
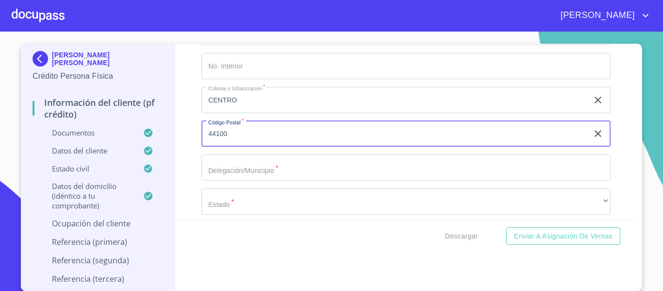
type input "44100"
click at [189, 174] on div "Información del cliente (PF crédito) Documentos Documento de identificación.   …" at bounding box center [406, 132] width 462 height 176
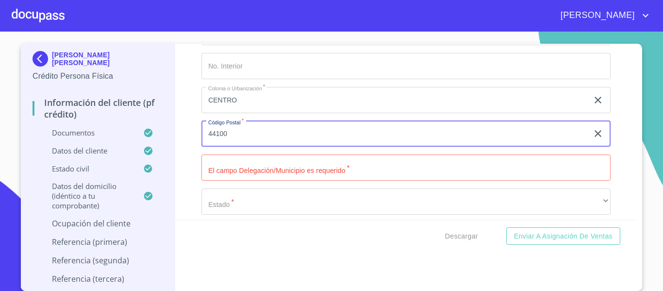
click at [224, 143] on input "44100" at bounding box center [394, 134] width 387 height 26
click at [228, 173] on input "Documento de identificación.   *" at bounding box center [405, 167] width 409 height 26
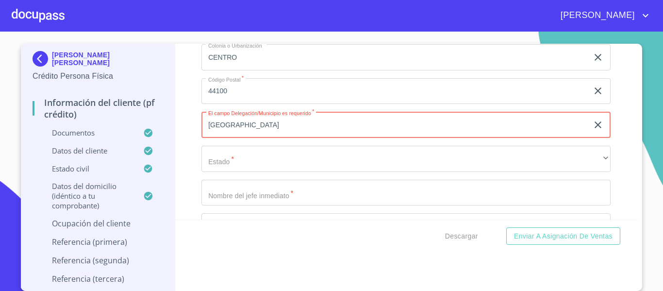
scroll to position [4804, 0]
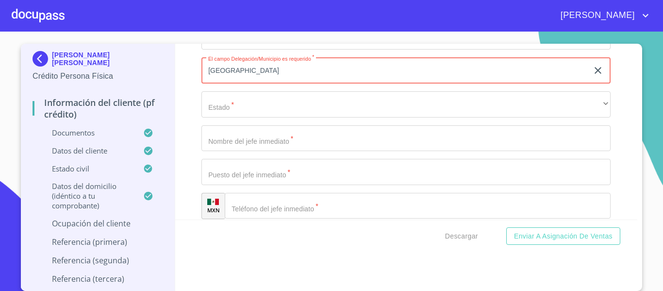
type input "[GEOGRAPHIC_DATA]"
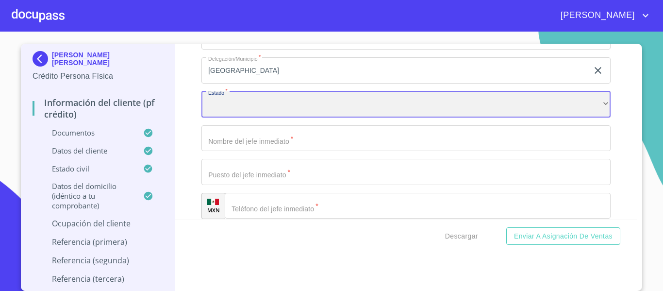
click at [232, 107] on div "​" at bounding box center [405, 104] width 409 height 26
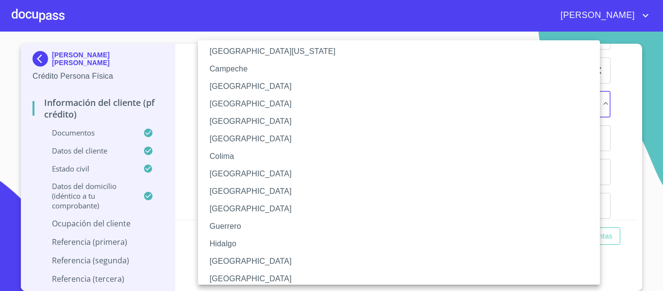
scroll to position [97, 0]
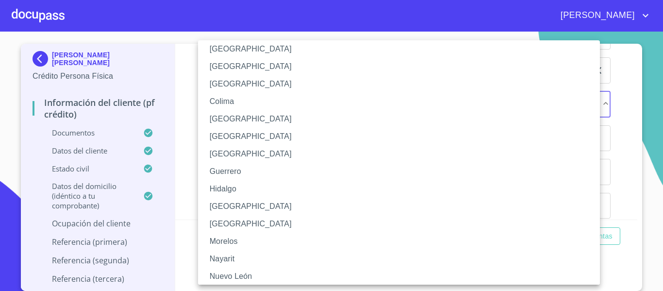
click at [227, 201] on li "[GEOGRAPHIC_DATA]" at bounding box center [402, 205] width 409 height 17
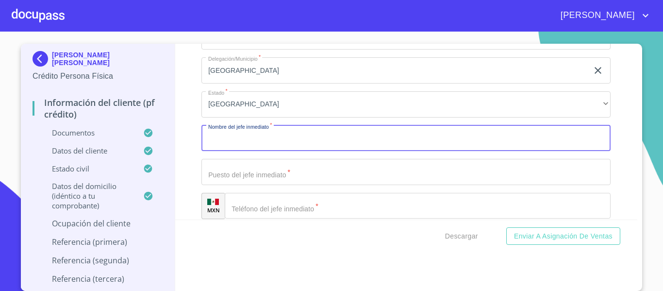
click at [224, 151] on input "Documento de identificación.   *" at bounding box center [405, 138] width 409 height 26
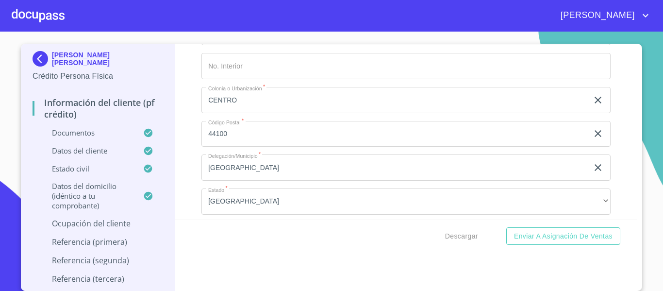
scroll to position [4658, 0]
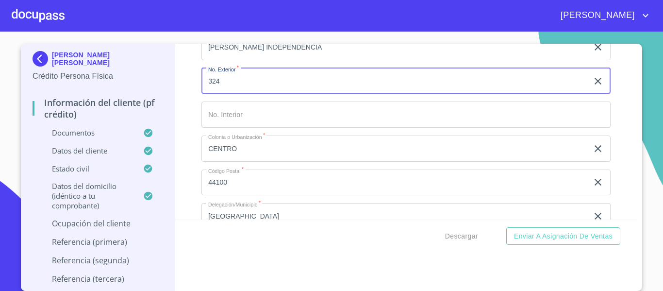
click at [225, 93] on input "324" at bounding box center [394, 81] width 387 height 26
type input "324"
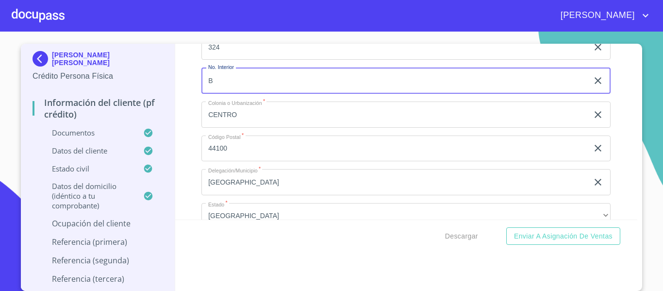
scroll to position [4707, 0]
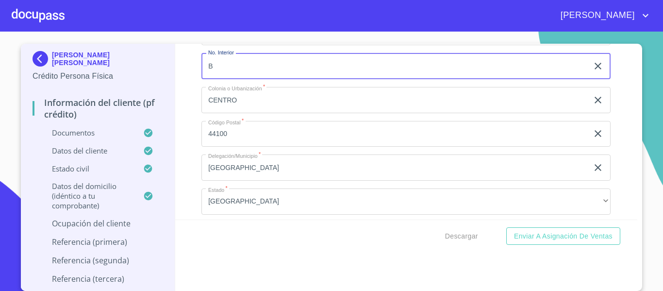
type input "B"
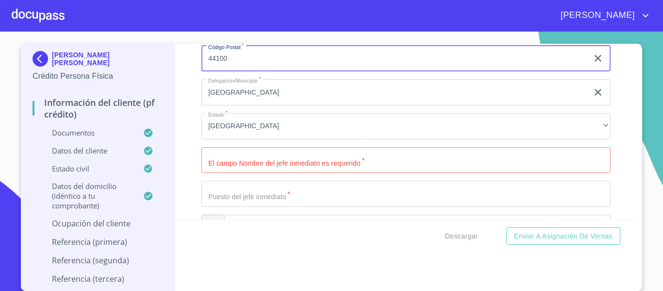
scroll to position [4804, 0]
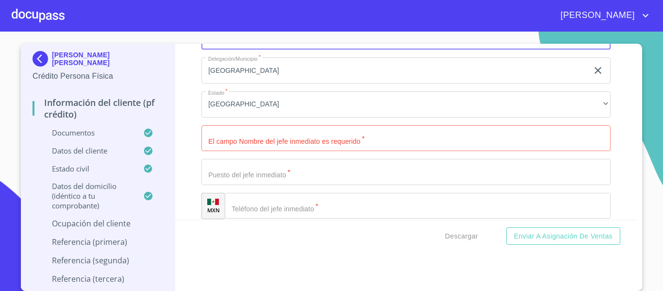
click at [244, 151] on input "Documento de identificación.   *" at bounding box center [405, 138] width 409 height 26
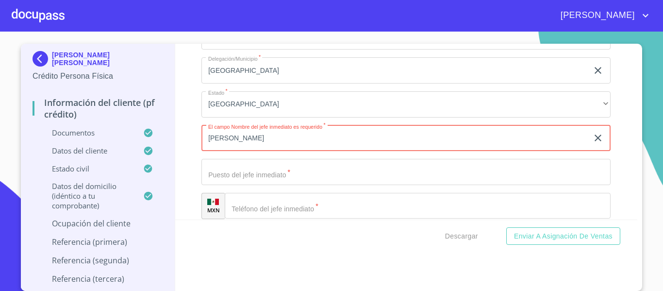
type input "[PERSON_NAME]"
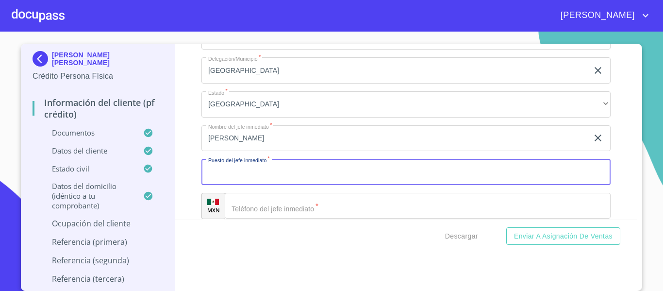
click at [253, 181] on input "Documento de identificación.   *" at bounding box center [405, 172] width 409 height 26
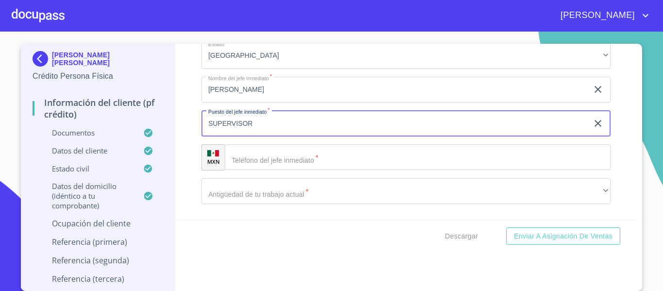
type input "SUPERVISOR"
click at [275, 170] on input "Documento de identificación.   *" at bounding box center [418, 157] width 386 height 26
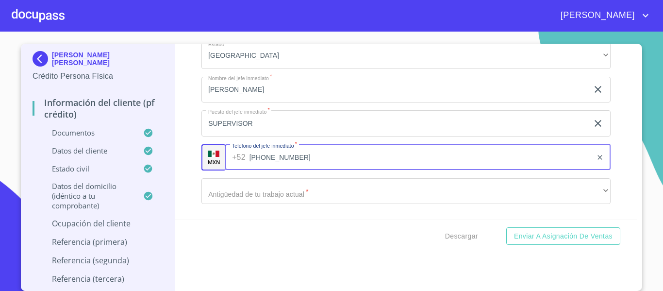
scroll to position [4901, 0]
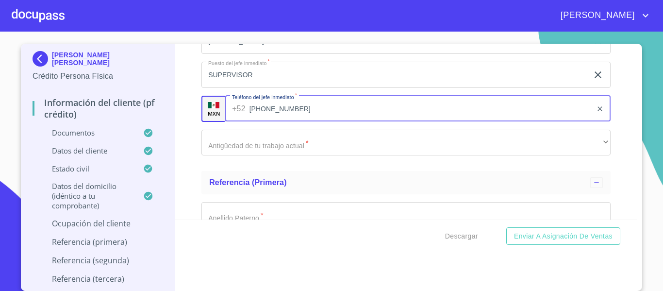
type input "[PHONE_NUMBER]"
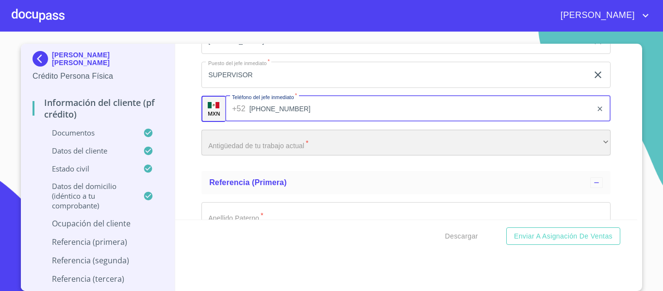
click at [305, 153] on div "​" at bounding box center [405, 143] width 409 height 26
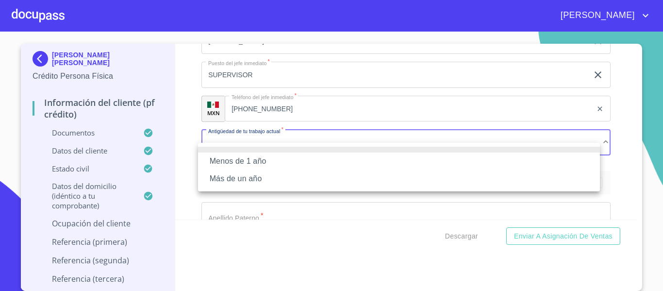
click at [256, 179] on li "Más de un año" at bounding box center [399, 178] width 402 height 17
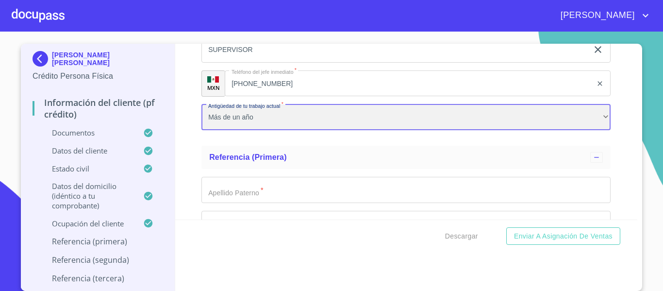
scroll to position [4949, 0]
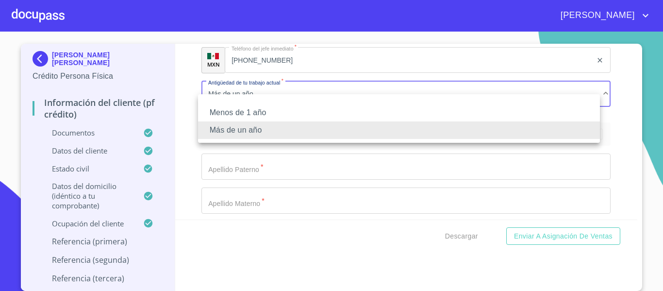
click at [217, 168] on div at bounding box center [331, 145] width 663 height 291
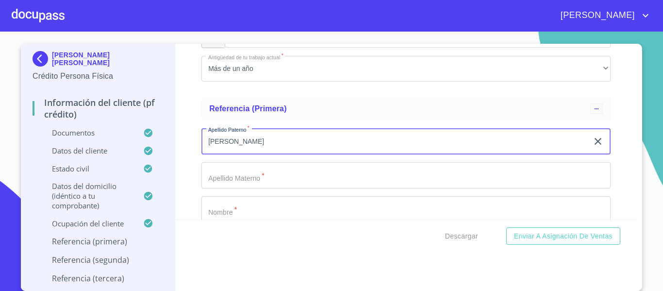
scroll to position [4998, 0]
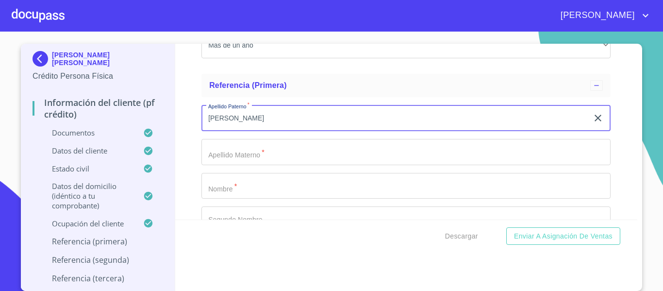
type input "[PERSON_NAME]"
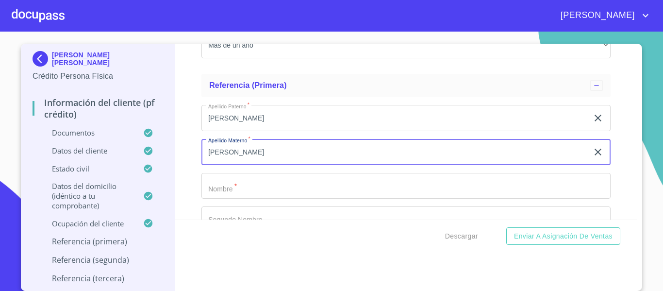
type input "[PERSON_NAME]"
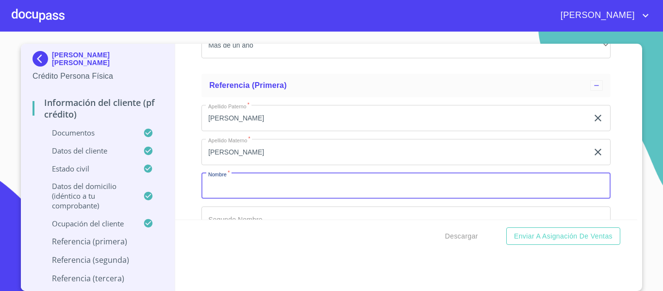
click at [219, 187] on input "Documento de identificación.   *" at bounding box center [405, 186] width 409 height 26
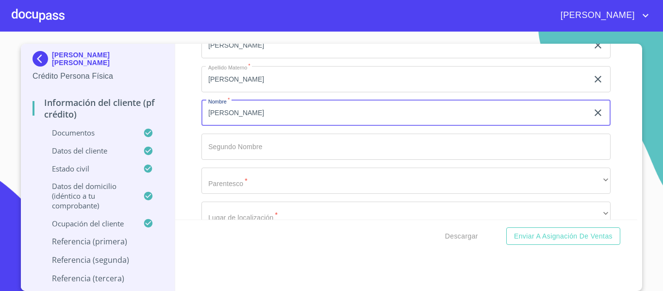
scroll to position [5095, 0]
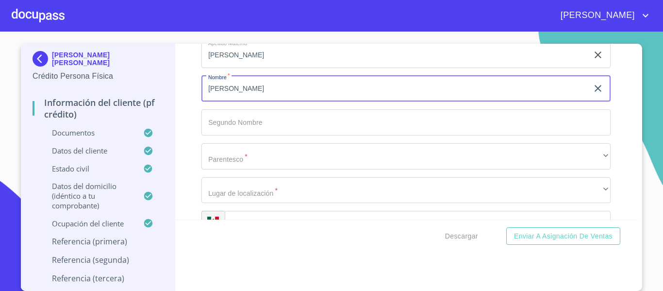
type input "[PERSON_NAME]"
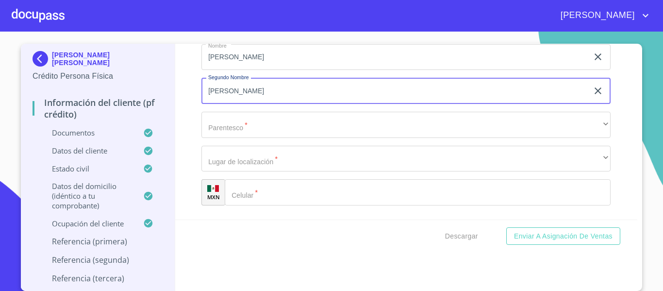
scroll to position [5143, 0]
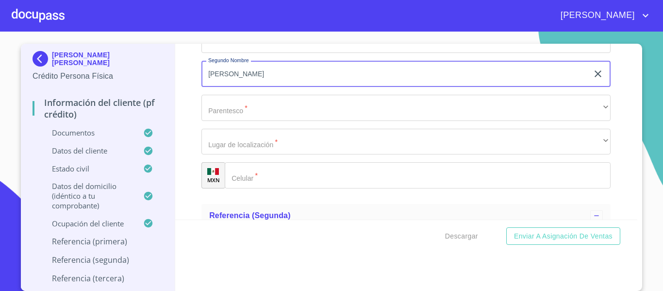
type input "[PERSON_NAME]"
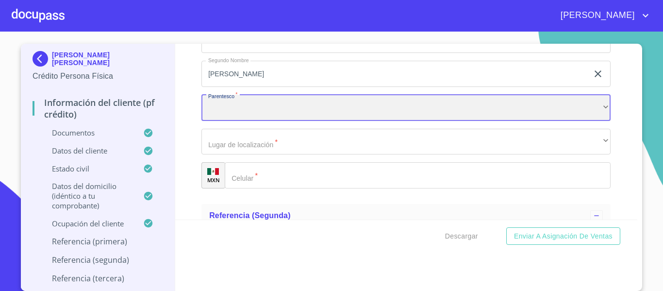
click at [216, 119] on div "​" at bounding box center [405, 108] width 409 height 26
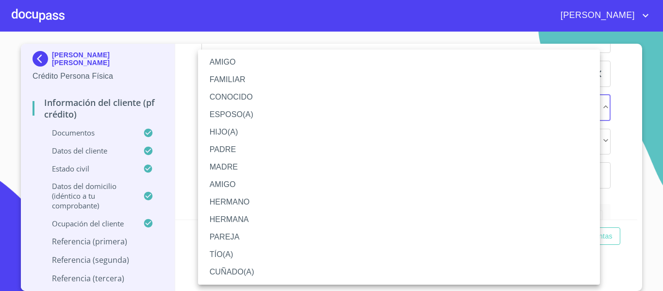
click at [228, 266] on li "CUÑADO(A)" at bounding box center [399, 271] width 402 height 17
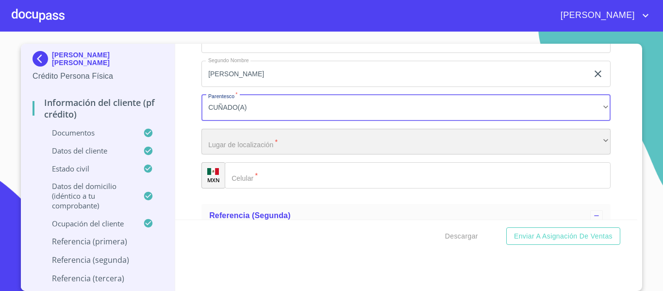
click at [230, 151] on div "​" at bounding box center [405, 142] width 409 height 26
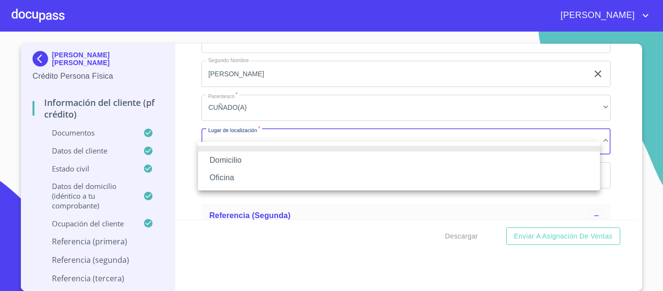
click at [229, 161] on li "Domicilio" at bounding box center [399, 159] width 402 height 17
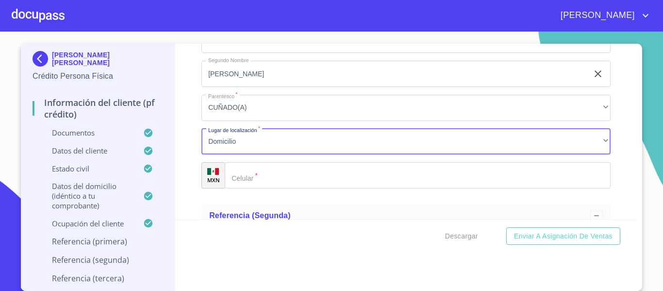
click at [254, 188] on input "Documento de identificación.   *" at bounding box center [418, 175] width 386 height 26
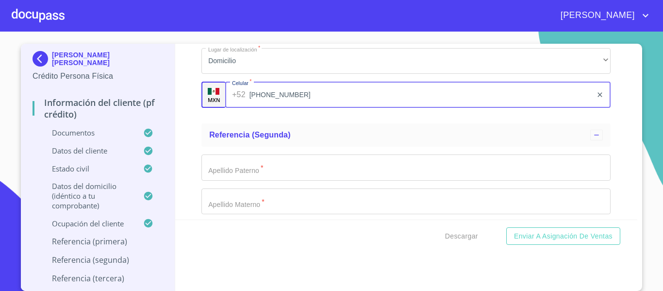
scroll to position [5240, 0]
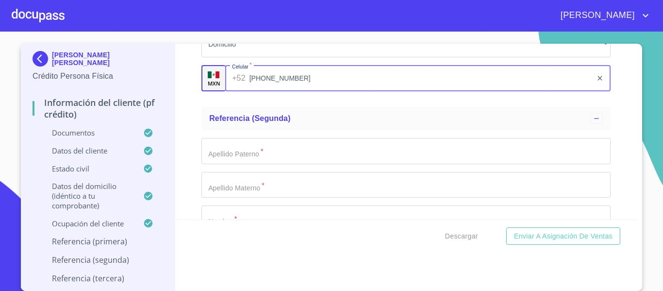
type input "[PHONE_NUMBER]"
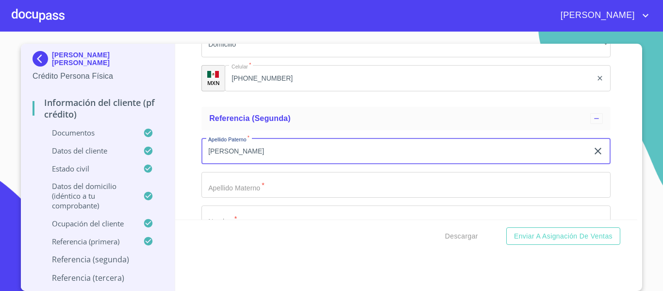
scroll to position [5289, 0]
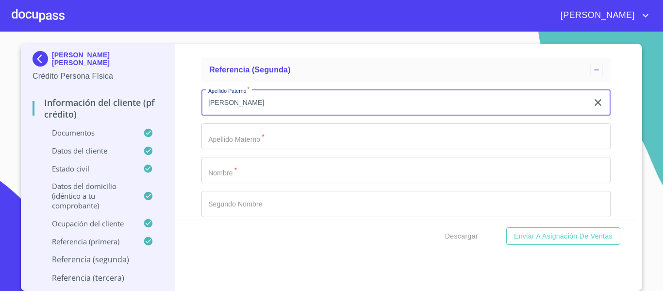
type input "[PERSON_NAME]"
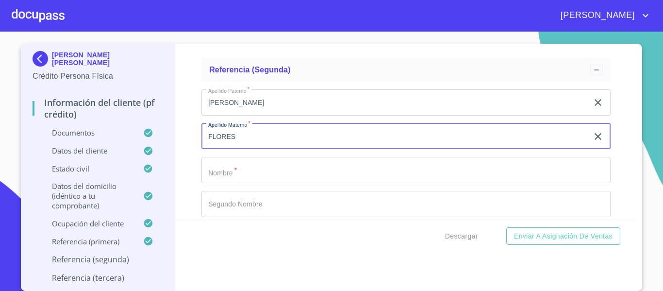
type input "FLORES"
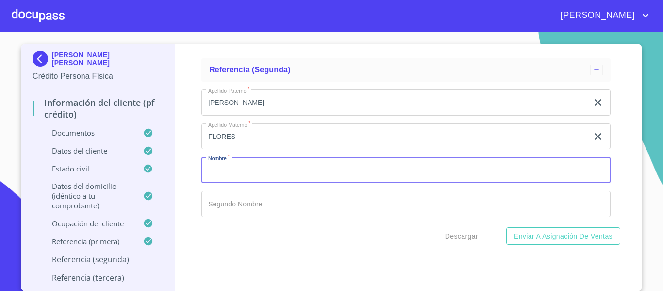
click at [233, 175] on input "Documento de identificación.   *" at bounding box center [405, 170] width 409 height 26
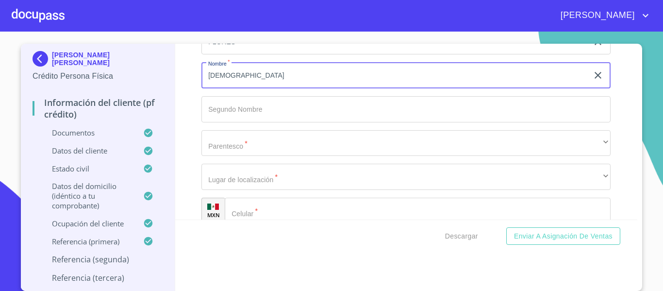
scroll to position [5386, 0]
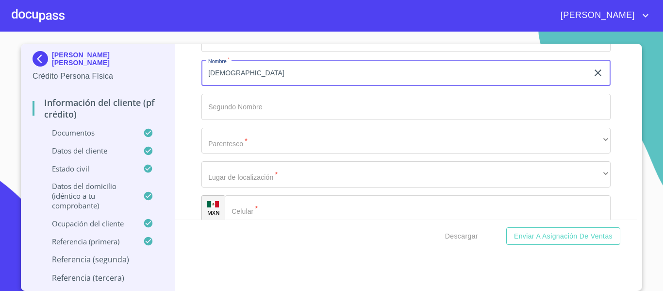
type input "[DEMOGRAPHIC_DATA]"
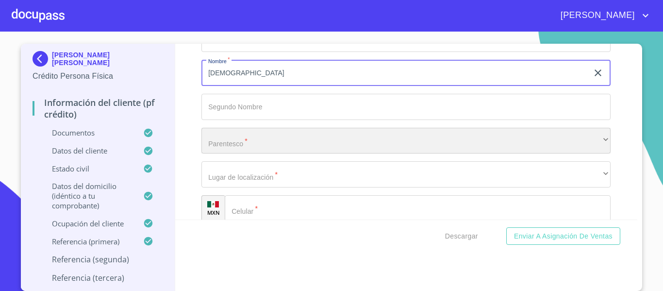
click at [240, 154] on div "​" at bounding box center [405, 141] width 409 height 26
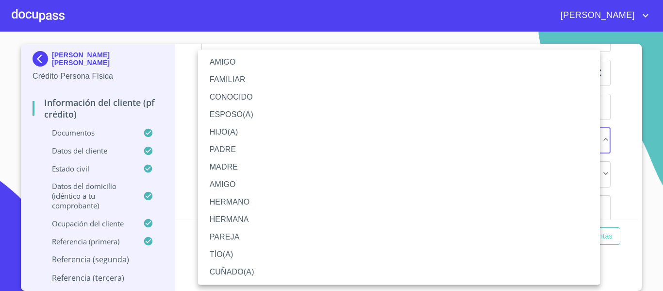
click at [222, 53] on li "AMIGO" at bounding box center [399, 61] width 402 height 17
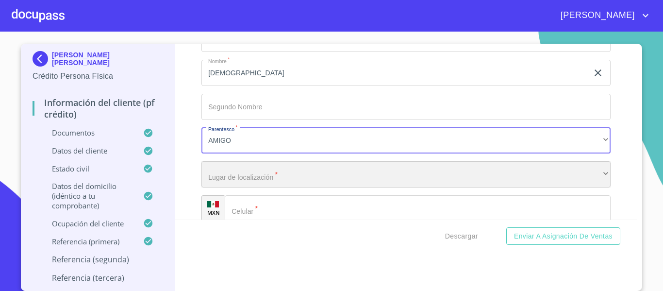
click at [213, 187] on div "​" at bounding box center [405, 174] width 409 height 26
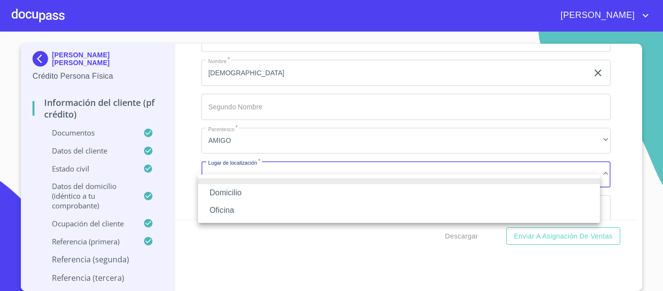
click at [212, 186] on li "Domicilio" at bounding box center [399, 192] width 402 height 17
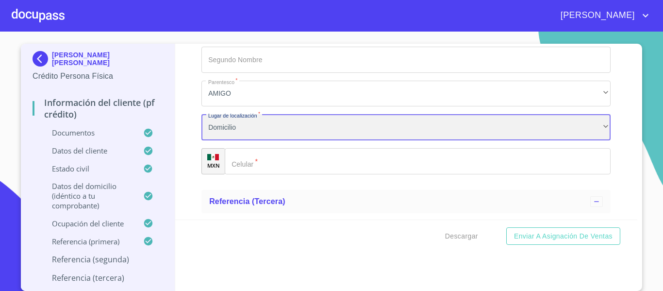
scroll to position [5483, 0]
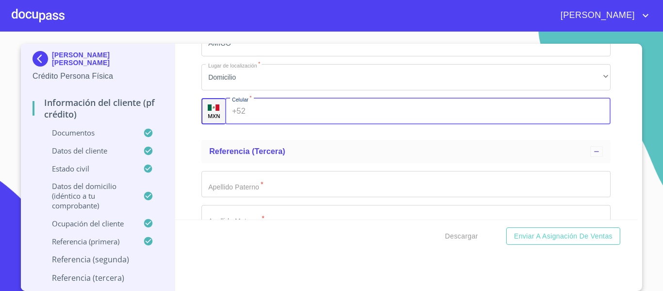
click at [227, 122] on div "+52 ​" at bounding box center [417, 111] width 385 height 26
type input "[PHONE_NUMBER]"
click at [195, 158] on div "Información del cliente (PF crédito) Documentos Documento de identificación.   …" at bounding box center [406, 132] width 462 height 176
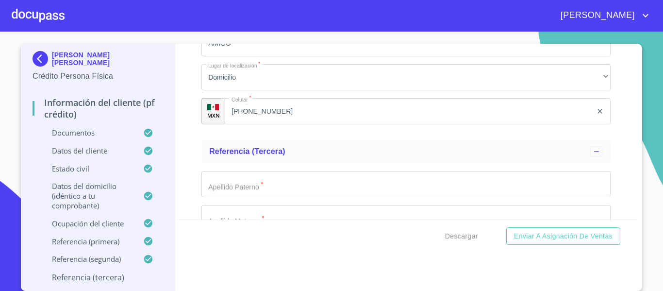
scroll to position [5531, 0]
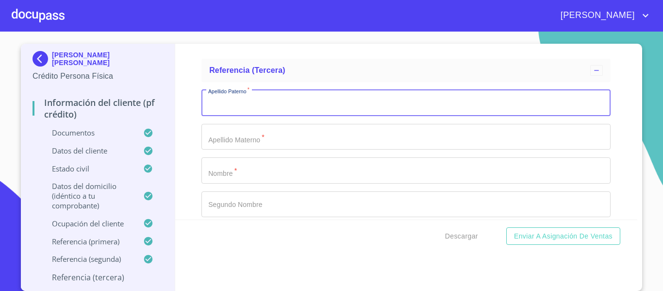
scroll to position [5580, 0]
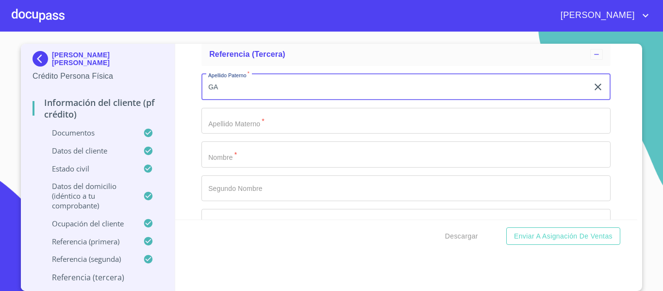
type input "G"
type input "[PERSON_NAME]"
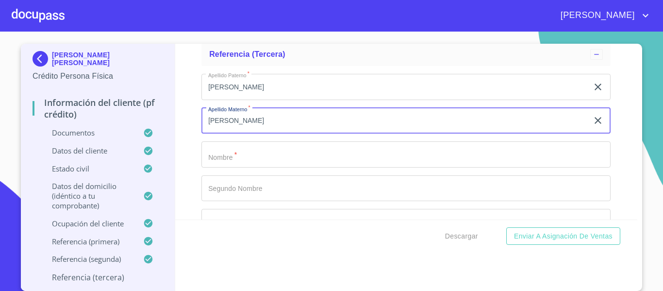
type input "[PERSON_NAME]"
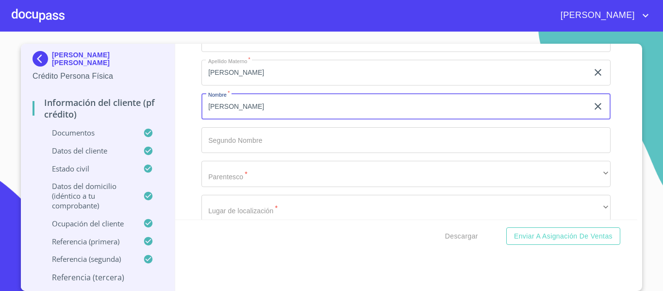
scroll to position [5628, 0]
type input "[PERSON_NAME]"
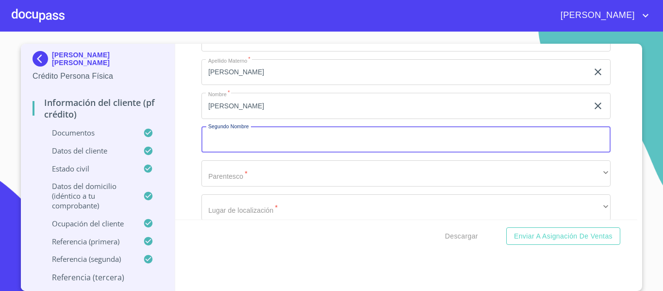
scroll to position [5677, 0]
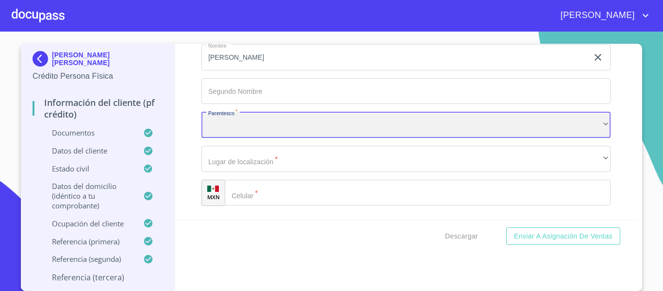
click at [240, 138] on div "​" at bounding box center [405, 125] width 409 height 26
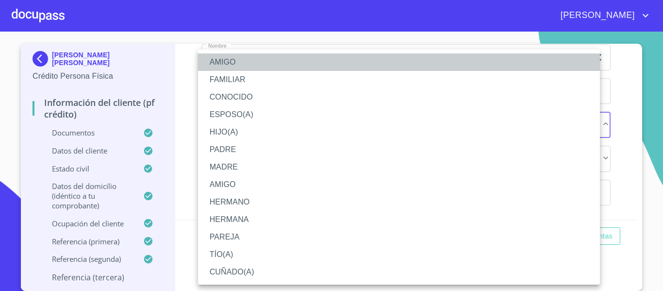
click at [216, 55] on li "AMIGO" at bounding box center [399, 61] width 402 height 17
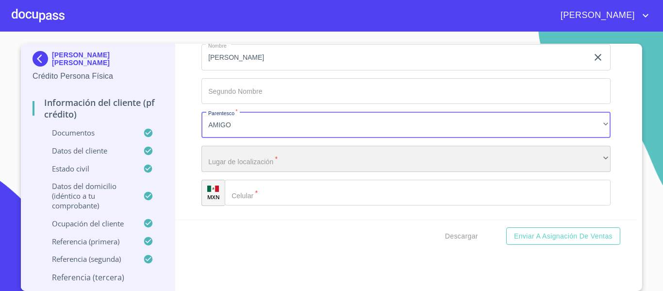
click at [227, 172] on div "​" at bounding box center [405, 159] width 409 height 26
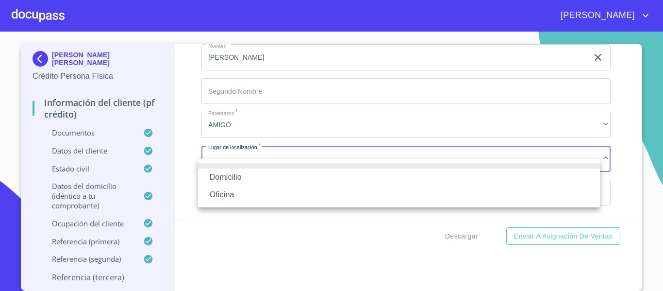
click at [227, 172] on li "Domicilio" at bounding box center [399, 176] width 402 height 17
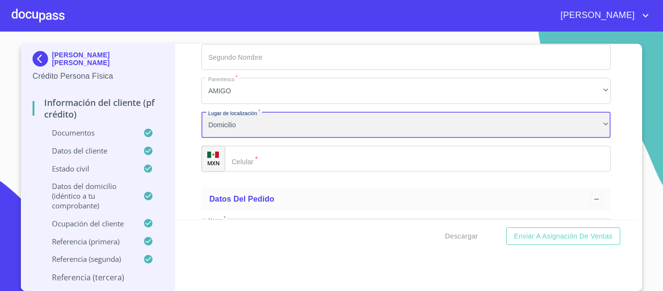
scroll to position [5725, 0]
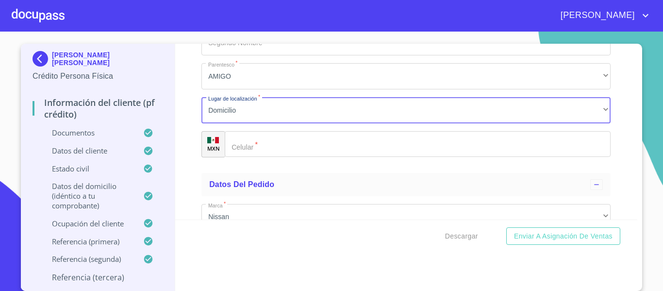
click at [235, 157] on div "​" at bounding box center [418, 144] width 386 height 26
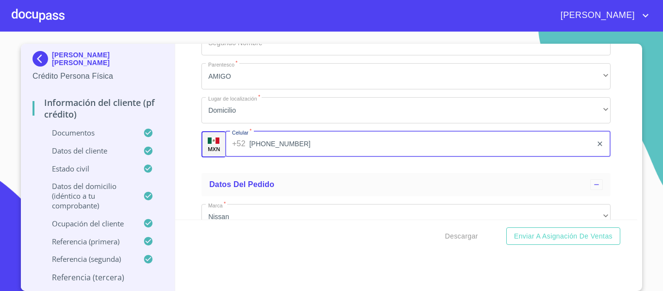
type input "[PHONE_NUMBER]"
click at [201, 182] on ul "Datos del pedido Marca   * Nissan ​ Año 2025 ​ Color   * GRIS OXFORD ​ No. Pedi…" at bounding box center [405, 273] width 409 height 208
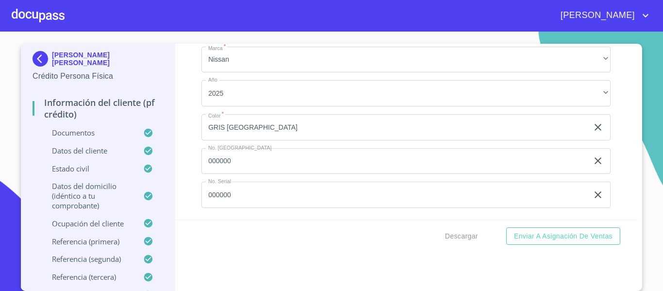
scroll to position [5894, 0]
click at [451, 231] on span "Descargar" at bounding box center [461, 236] width 33 height 12
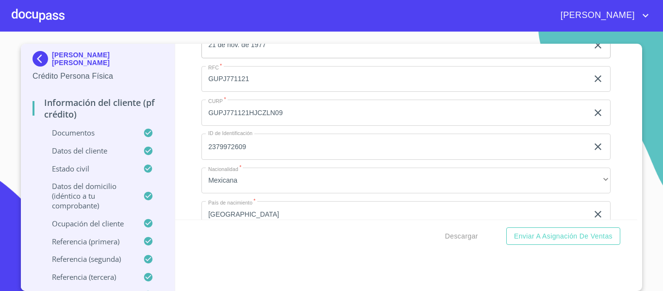
scroll to position [3178, 0]
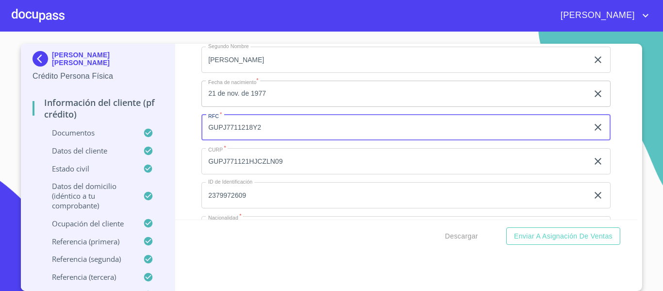
type input "GUPJ7711218Y2"
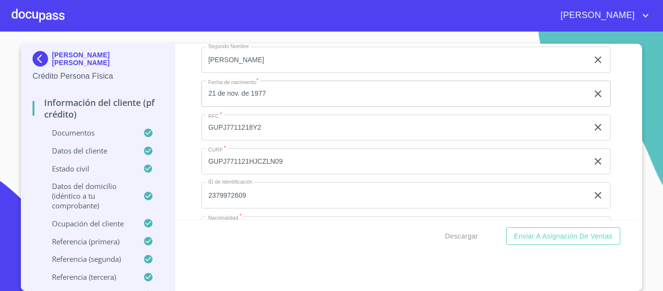
click at [178, 182] on div "Información del cliente (PF crédito) Documentos Documento de identificación.   …" at bounding box center [406, 132] width 462 height 176
click at [455, 235] on span "Descargar" at bounding box center [461, 236] width 33 height 12
click at [459, 232] on span "Descargar" at bounding box center [461, 236] width 33 height 12
